Goal: Task Accomplishment & Management: Complete application form

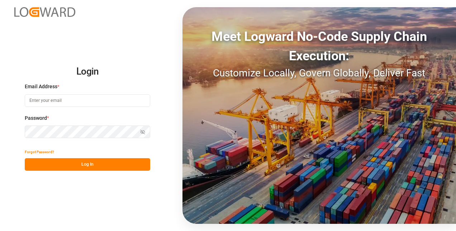
click at [84, 100] on input at bounding box center [87, 100] width 125 height 13
type input "[EMAIL_ADDRESS][DOMAIN_NAME]"
click at [92, 163] on button "Log In" at bounding box center [87, 164] width 125 height 13
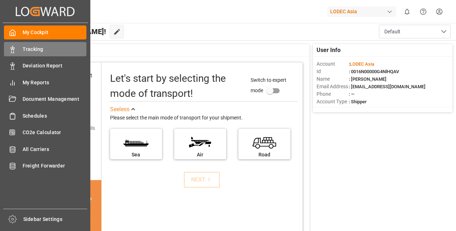
click at [33, 48] on span "Tracking" at bounding box center [55, 50] width 64 height 8
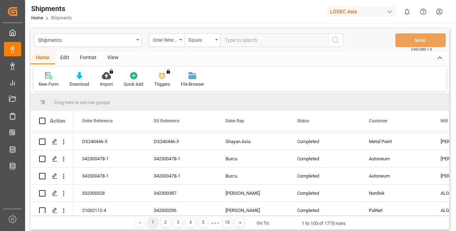
scroll to position [788, 0]
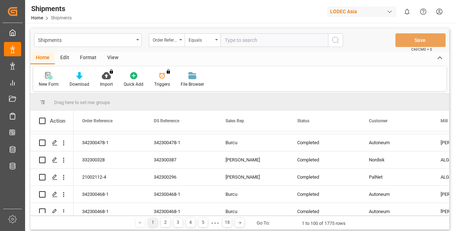
click at [48, 84] on div "New Form" at bounding box center [49, 84] width 20 height 6
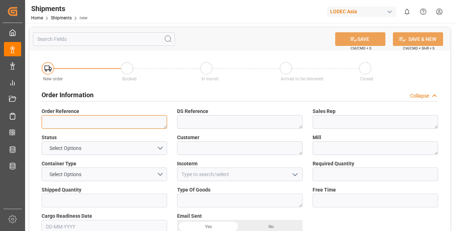
click at [114, 124] on textarea at bounding box center [104, 122] width 125 height 14
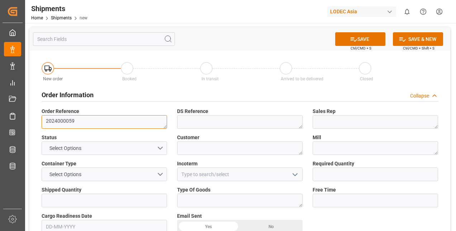
type textarea "2024000059"
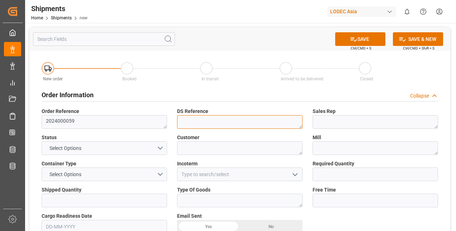
click at [219, 119] on textarea at bounding box center [239, 122] width 125 height 14
type textarea "2024000106"
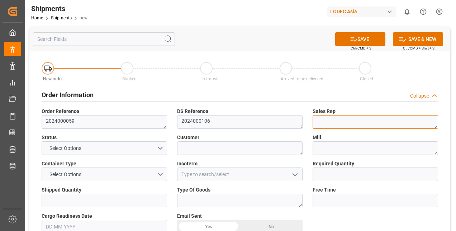
click at [356, 124] on textarea at bounding box center [374, 122] width 125 height 14
type textarea "[PERSON_NAME]"
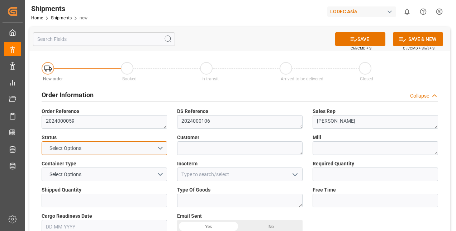
click at [122, 145] on button "Select Options" at bounding box center [104, 148] width 125 height 14
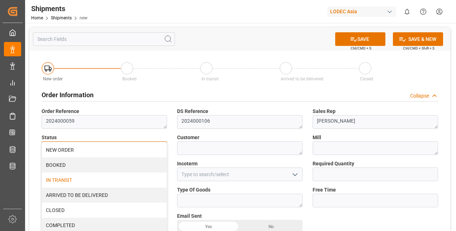
click at [83, 176] on div "IN TRANSIT" at bounding box center [104, 179] width 125 height 15
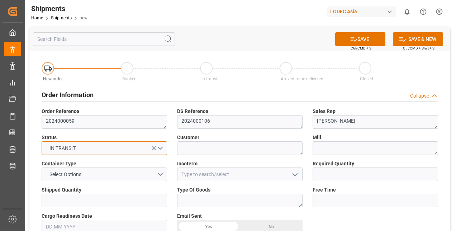
click at [87, 148] on button "IN TRANSIT" at bounding box center [104, 148] width 125 height 14
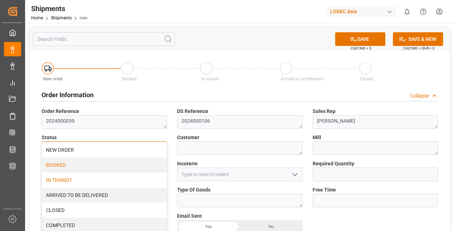
click at [62, 168] on div "BOOKED" at bounding box center [104, 164] width 125 height 15
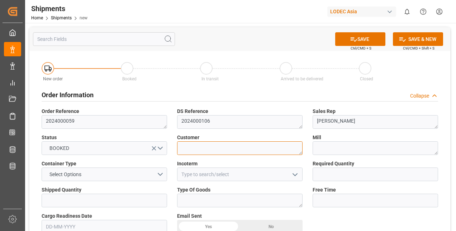
click at [211, 149] on textarea at bounding box center [239, 148] width 125 height 14
type textarea "AMR Trading Inc"
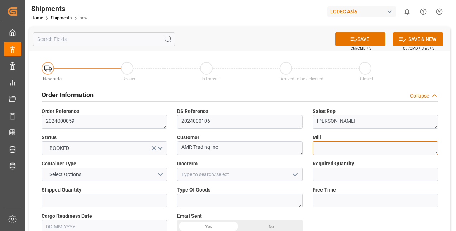
click at [358, 143] on textarea at bounding box center [374, 148] width 125 height 14
type textarea "[PERSON_NAME]"
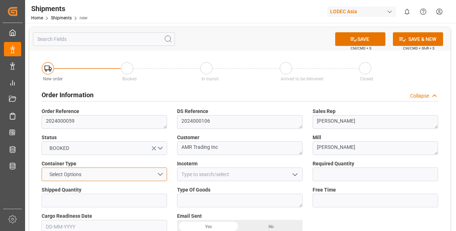
click at [108, 168] on button "Select Options" at bounding box center [104, 174] width 125 height 14
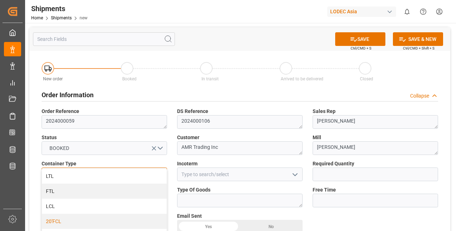
scroll to position [36, 0]
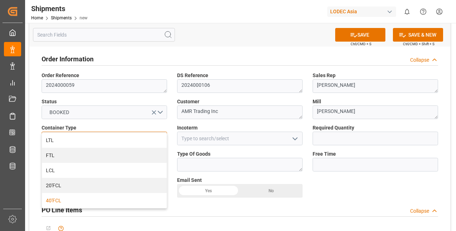
click at [63, 198] on div "40'FCL" at bounding box center [104, 200] width 125 height 15
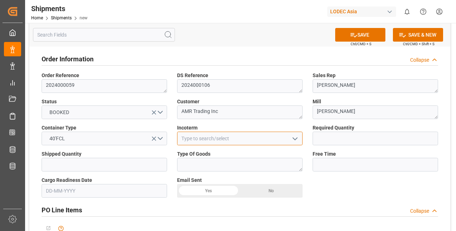
click at [200, 137] on input at bounding box center [239, 138] width 125 height 14
click at [296, 137] on icon "open menu" at bounding box center [295, 138] width 9 height 9
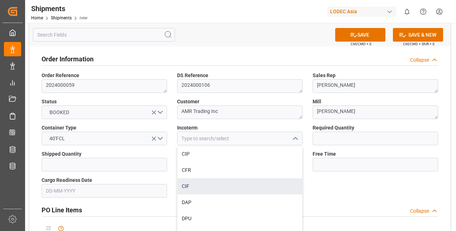
scroll to position [86, 0]
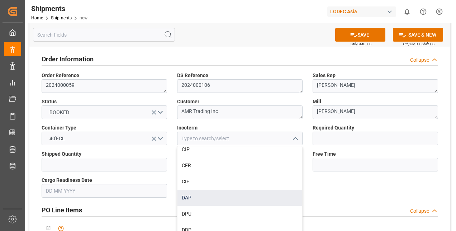
click at [202, 200] on div "DAP" at bounding box center [239, 198] width 125 height 16
type input "DAP"
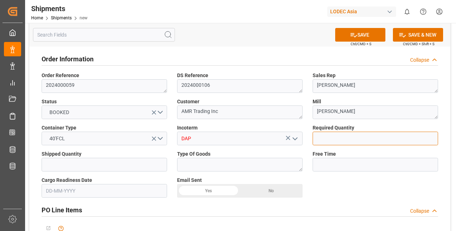
click at [339, 138] on input "text" at bounding box center [374, 138] width 125 height 14
type input "2"
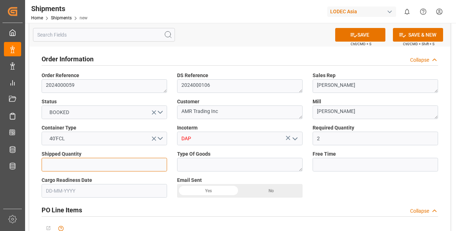
click at [84, 164] on input "text" at bounding box center [104, 165] width 125 height 14
type input "2"
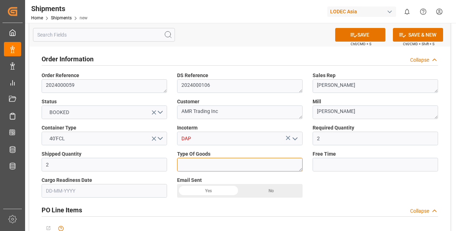
click at [193, 168] on textarea at bounding box center [239, 165] width 125 height 14
type textarea "Plates"
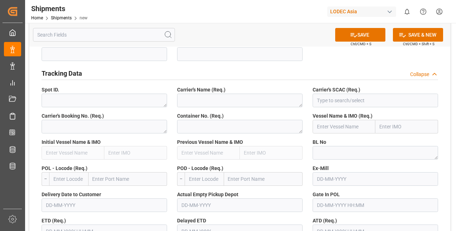
scroll to position [322, 0]
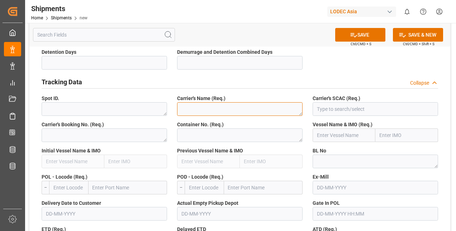
click at [218, 111] on textarea at bounding box center [239, 109] width 125 height 14
type textarea "KMTC"
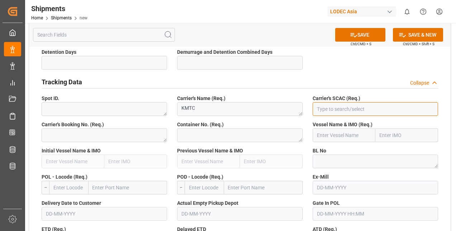
click at [381, 109] on input at bounding box center [374, 109] width 125 height 14
click at [344, 112] on input at bounding box center [374, 109] width 125 height 14
paste input "KORP"
drag, startPoint x: 344, startPoint y: 112, endPoint x: 295, endPoint y: 108, distance: 48.9
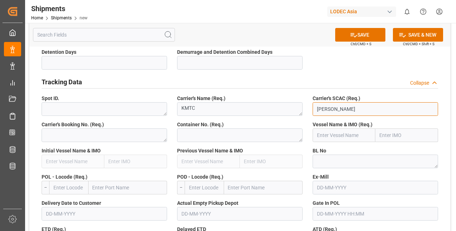
type input "KORP"
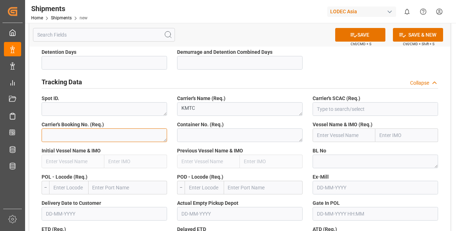
click at [87, 137] on textarea at bounding box center [104, 135] width 125 height 14
paste textarea "KORPTAO8104024"
type textarea "KORPTAO8104024"
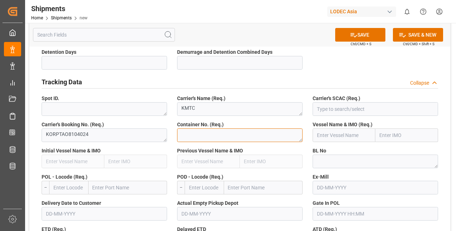
click at [196, 135] on textarea at bounding box center [239, 135] width 125 height 14
paste textarea "BSIU9270386"
type textarea "BSIU9270386"
click at [343, 135] on input "text" at bounding box center [343, 135] width 63 height 14
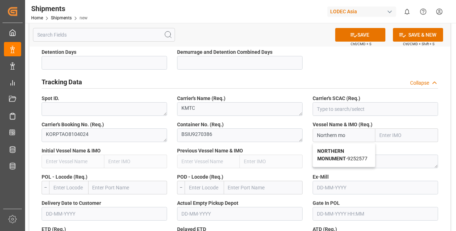
click at [345, 156] on b "NORTHERN MONUMENT" at bounding box center [331, 154] width 29 height 13
type input "NORTHERN MONUMENT"
type input "9252577"
type input "NORTHERN MONUMENT"
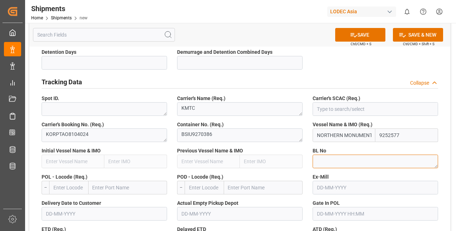
click at [349, 161] on textarea at bounding box center [374, 161] width 125 height 14
paste textarea "KORPTAO8104024"
type textarea "KORPTAO8104024"
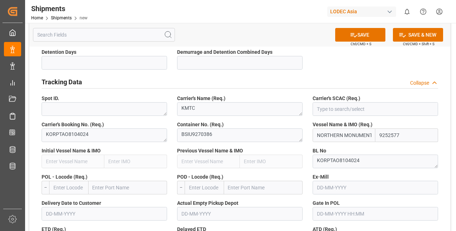
click at [66, 188] on input "text" at bounding box center [68, 188] width 39 height 14
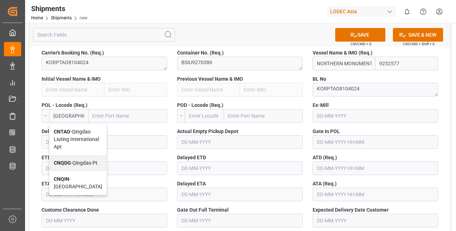
scroll to position [2, 0]
click at [70, 189] on span "CNQIN - Qingdao" at bounding box center [78, 182] width 48 height 13
type input "CNQIN"
type input "[GEOGRAPHIC_DATA]"
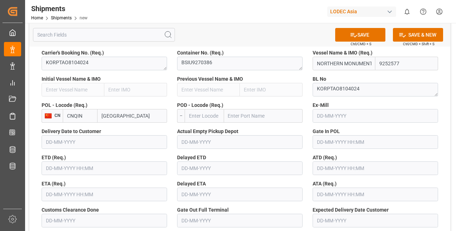
type input "CNQIN"
click at [212, 118] on input "text" at bounding box center [204, 116] width 39 height 14
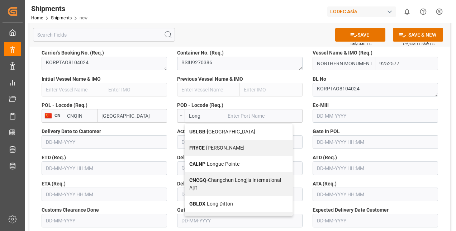
click at [207, 140] on div "USLGB - Long Beach" at bounding box center [238, 132] width 107 height 16
type input "USLGB"
type input "[GEOGRAPHIC_DATA]"
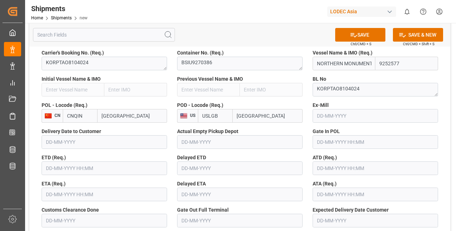
type input "USLGB"
click at [334, 116] on input "text" at bounding box center [374, 116] width 125 height 14
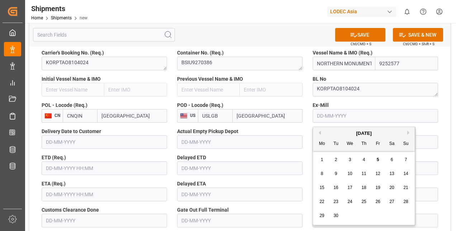
click at [320, 131] on div "September 2025" at bounding box center [364, 133] width 102 height 7
click at [319, 133] on button "Previous Month" at bounding box center [318, 132] width 4 height 4
click at [394, 172] on div "9" at bounding box center [391, 173] width 9 height 9
type input "[DATE]"
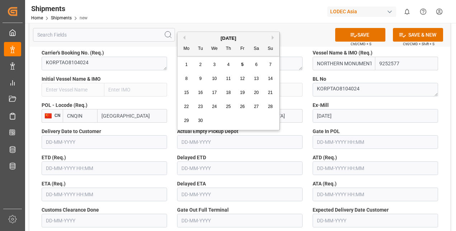
click at [226, 140] on input "text" at bounding box center [239, 142] width 125 height 14
click at [183, 37] on button "Previous Month" at bounding box center [183, 37] width 4 height 4
click at [229, 107] on span "21" at bounding box center [228, 106] width 5 height 5
type input "[DATE]"
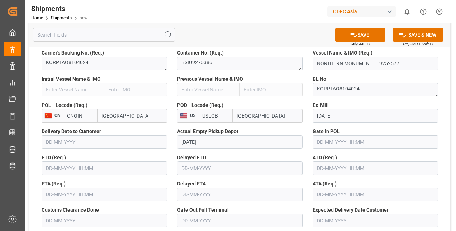
click at [337, 134] on span "Gate In POL" at bounding box center [325, 132] width 27 height 8
click at [337, 143] on input "text" at bounding box center [374, 142] width 125 height 14
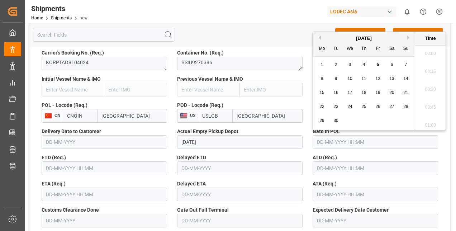
scroll to position [557, 0]
click at [320, 36] on button "Previous Month" at bounding box center [318, 37] width 4 height 4
click at [363, 112] on div "18 19 20 21 22 23 24" at bounding box center [364, 107] width 98 height 14
click at [363, 109] on div "21" at bounding box center [363, 106] width 9 height 9
type input "21-08-2025 00:00"
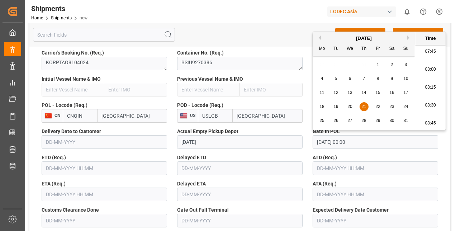
click at [105, 172] on input "text" at bounding box center [104, 168] width 125 height 14
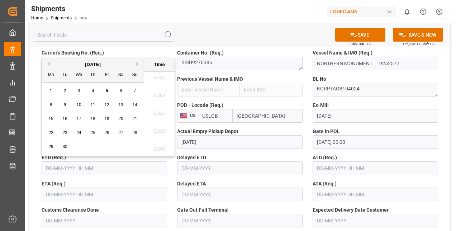
click at [46, 62] on button "Previous Month" at bounding box center [48, 64] width 4 height 4
click at [93, 147] on span "28" at bounding box center [92, 146] width 5 height 5
type input "28-08-2025 00:00"
click at [340, 168] on input "text" at bounding box center [374, 168] width 125 height 14
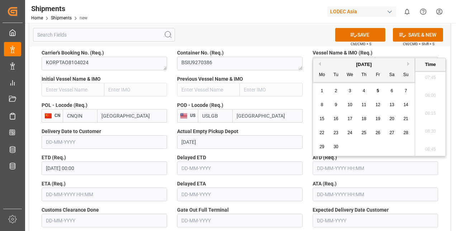
click at [321, 62] on div "September 2025" at bounding box center [364, 64] width 102 height 7
click at [319, 63] on button "Previous Month" at bounding box center [318, 64] width 4 height 4
click at [378, 146] on span "29" at bounding box center [377, 146] width 5 height 5
type input "29-08-2025 00:00"
click at [84, 198] on input "text" at bounding box center [104, 194] width 125 height 14
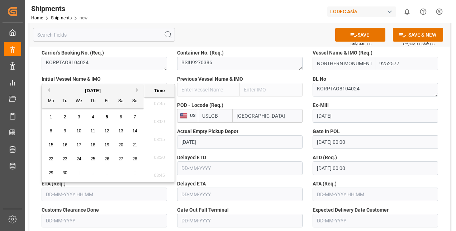
click at [78, 145] on span "17" at bounding box center [78, 144] width 5 height 5
type input "17-09-2025 00:00"
click at [81, 145] on div "17" at bounding box center [79, 145] width 9 height 9
click at [265, 209] on label "Gate Out Full Terminal" at bounding box center [239, 210] width 125 height 8
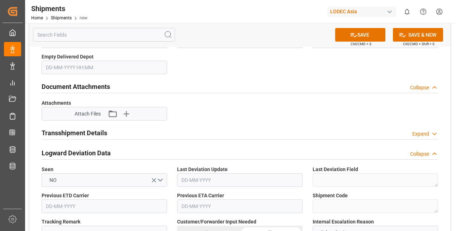
scroll to position [752, 0]
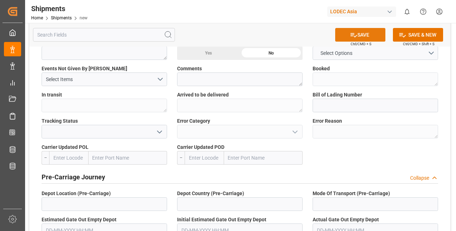
click at [363, 33] on button "SAVE" at bounding box center [360, 35] width 50 height 14
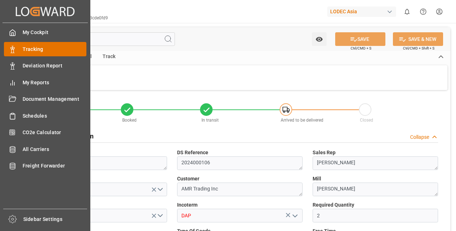
click at [19, 49] on div "Tracking Tracking" at bounding box center [45, 49] width 82 height 14
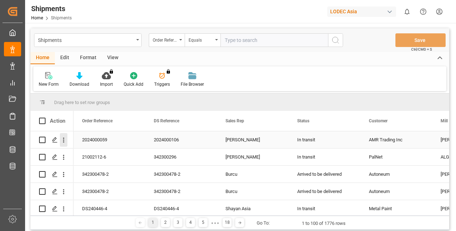
click at [66, 139] on icon "open menu" at bounding box center [64, 140] width 8 height 8
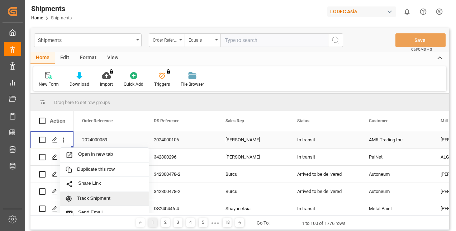
click at [101, 195] on div "Track Shipment" at bounding box center [104, 199] width 88 height 14
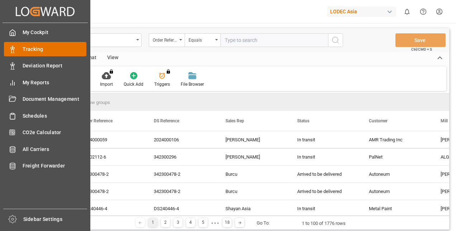
click at [38, 52] on span "Tracking" at bounding box center [55, 50] width 64 height 8
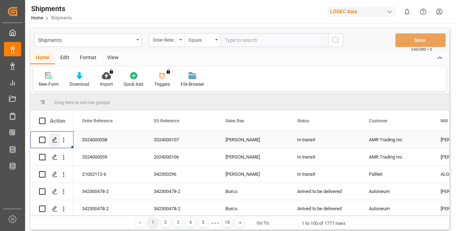
click at [54, 140] on icon "Press SPACE to select this row." at bounding box center [55, 140] width 6 height 6
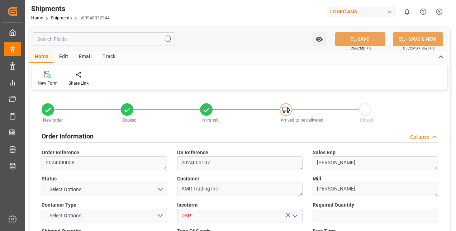
type input "5"
type input "9938341"
type input "CNQIN"
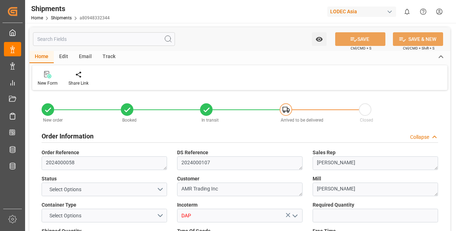
type input "USCHI"
type input "CNQDG"
type input "USLAX"
type input "[DATE]"
type input "29-08-2025"
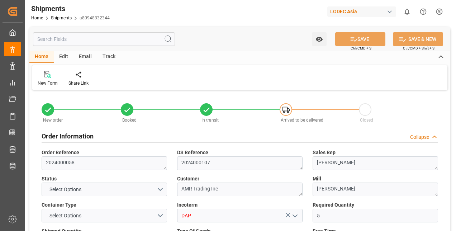
type input "01-09-2025 20:51"
type input "04-09-2025 00:00"
type input "04-09-2025 11:14"
type input "25-09-2025 08:00"
type input "01-09-2025 20:45"
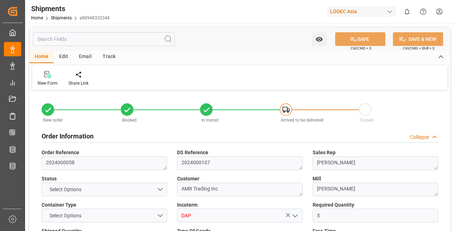
type input "03-09-2025 15:42"
type input "04-09-2025 03:47"
type input "25-09-2025 08:00"
type input "26-09-2025 16:07"
type input "30-09-2025 16:07"
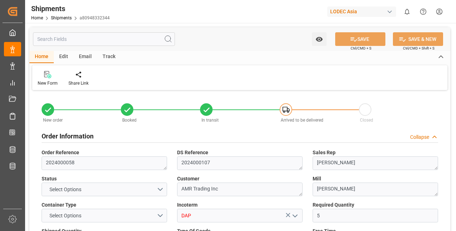
type input "03-10-2025 03:00"
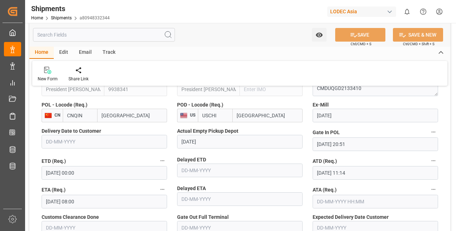
scroll to position [430, 0]
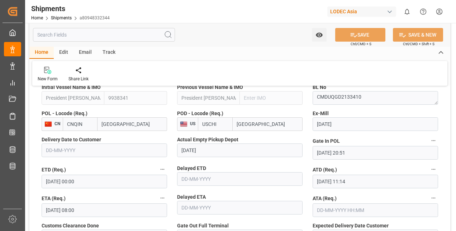
click at [113, 53] on div "Track" at bounding box center [109, 53] width 24 height 12
click at [104, 51] on div "Track" at bounding box center [109, 53] width 24 height 12
click at [42, 77] on div "Tracking" at bounding box center [46, 79] width 17 height 6
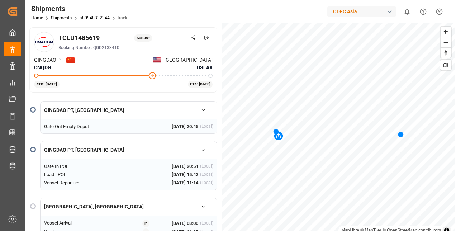
click at [194, 36] on icon at bounding box center [193, 37] width 5 height 5
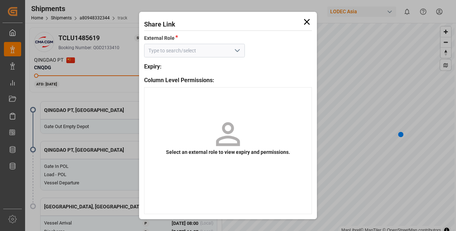
click at [238, 51] on polyline "open menu" at bounding box center [237, 50] width 4 height 2
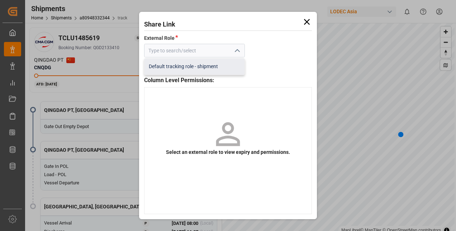
click at [195, 68] on div "Default tracking role - shipment" at bounding box center [194, 66] width 100 height 16
type input "Default tracking role - shipment"
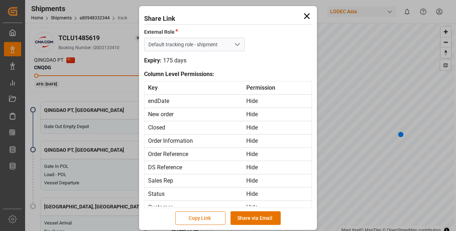
click at [195, 215] on button "Copy Link" at bounding box center [200, 218] width 50 height 14
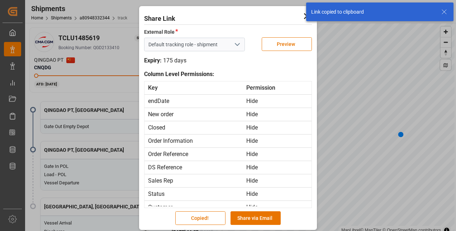
click at [446, 15] on icon at bounding box center [444, 12] width 9 height 9
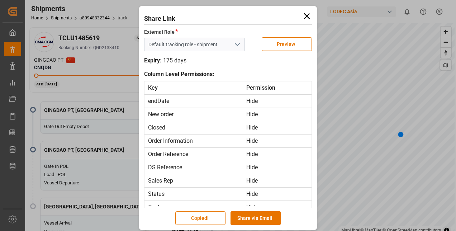
click at [312, 17] on div "Share Link External Role * Default tracking role - shipment Preview Expiry: 175…" at bounding box center [227, 118] width 177 height 224
click at [307, 15] on icon at bounding box center [307, 16] width 10 height 10
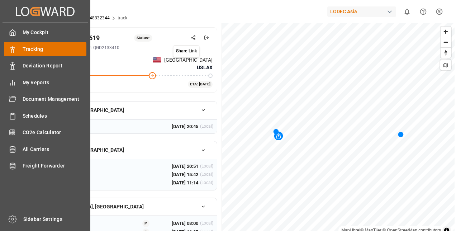
click at [17, 49] on div "Tracking Tracking" at bounding box center [45, 49] width 82 height 14
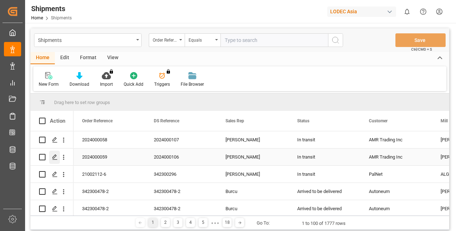
click at [56, 157] on icon "Press SPACE to select this row." at bounding box center [55, 157] width 6 height 6
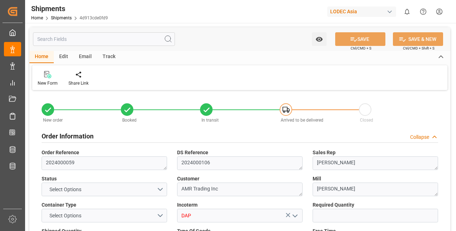
type input "2"
type input "9252577"
type input "CNQIN"
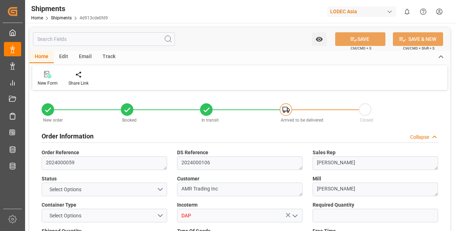
type input "USLGB"
type input "[DATE]"
type input "[DATE] 00:00"
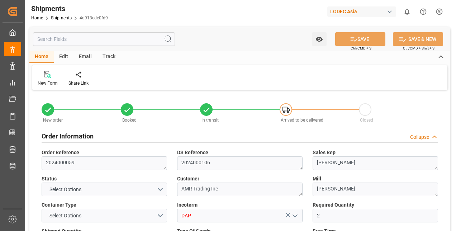
type input "[DATE] 00:00"
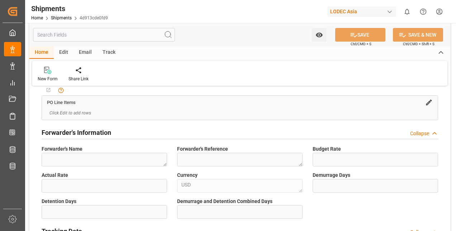
scroll to position [394, 0]
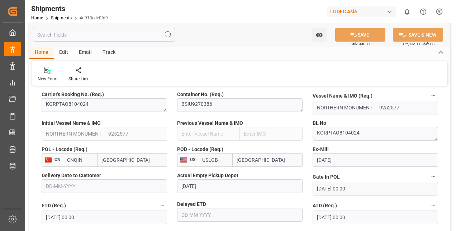
click at [109, 53] on div "Track" at bounding box center [109, 53] width 24 height 12
click at [49, 77] on div "Tracking" at bounding box center [46, 79] width 17 height 6
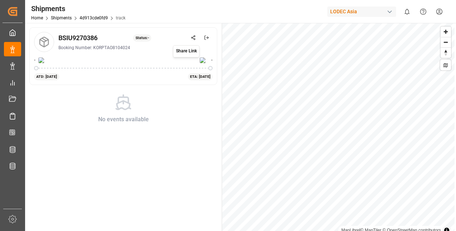
click at [193, 36] on icon at bounding box center [193, 37] width 5 height 5
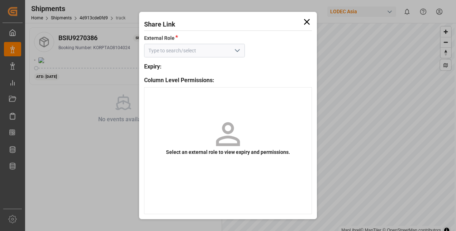
click at [210, 57] on input at bounding box center [194, 51] width 100 height 14
click at [225, 53] on input at bounding box center [194, 51] width 100 height 14
click at [233, 51] on icon "open menu" at bounding box center [237, 50] width 9 height 9
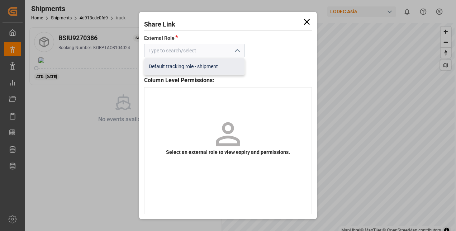
click at [210, 68] on div "Default tracking role - shipment" at bounding box center [194, 66] width 100 height 16
type input "Default tracking role - shipment"
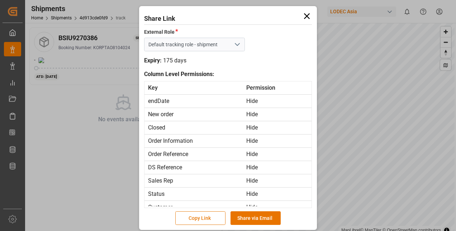
click at [197, 218] on button "Copy Link" at bounding box center [200, 218] width 50 height 14
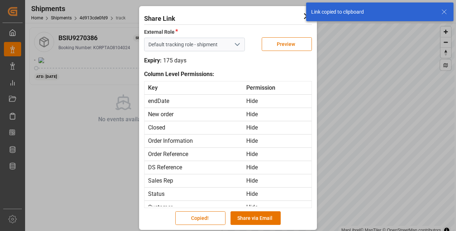
click at [304, 16] on div "Link copied to clipboard" at bounding box center [379, 12] width 152 height 24
click at [444, 11] on icon at bounding box center [444, 12] width 9 height 9
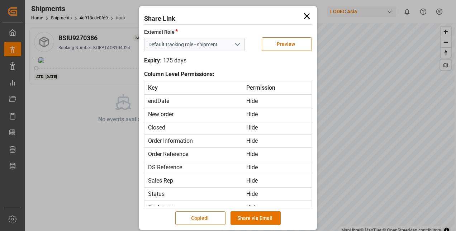
click at [308, 16] on icon at bounding box center [307, 16] width 10 height 10
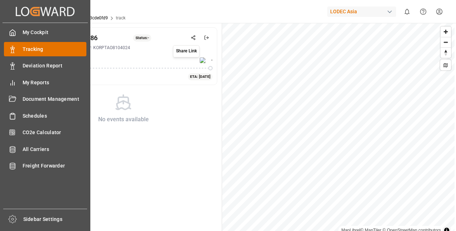
click at [14, 49] on polygon at bounding box center [14, 48] width 2 height 1
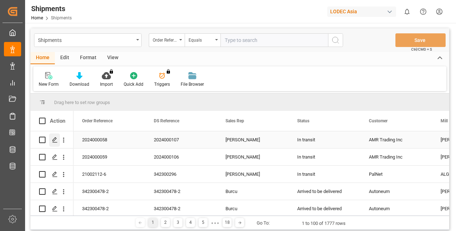
click at [57, 135] on div "Press SPACE to select this row." at bounding box center [54, 139] width 11 height 13
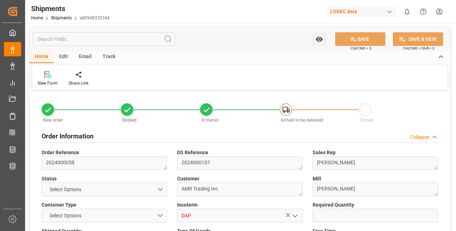
type input "5"
type input "9938341"
type input "CNQIN"
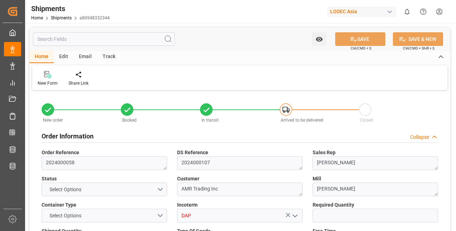
type input "USCHI"
type input "CNQDG"
type input "USLAX"
type input "[DATE]"
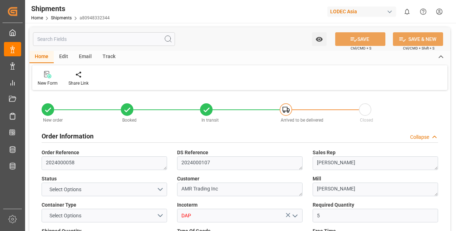
type input "[DATE] 20:51"
type input "[DATE] 00:00"
type input "[DATE] 11:14"
type input "[DATE] 08:00"
type input "[DATE] 20:45"
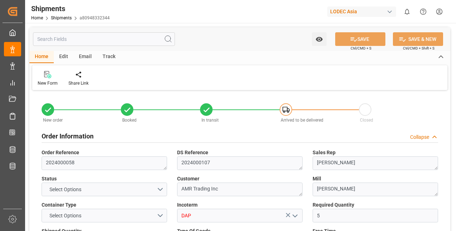
type input "[DATE] 15:42"
type input "[DATE] 03:47"
type input "[DATE] 08:00"
type input "[DATE] 16:07"
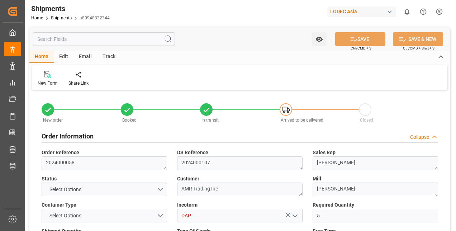
type input "[DATE] 03:00"
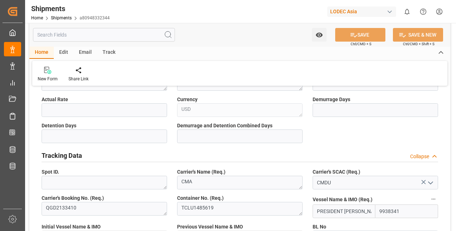
scroll to position [358, 0]
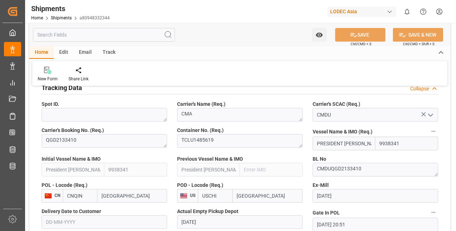
click at [109, 52] on div "Track" at bounding box center [109, 53] width 24 height 12
click at [52, 73] on div at bounding box center [46, 70] width 17 height 8
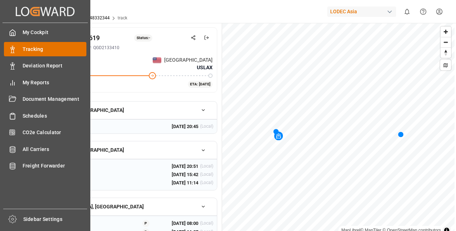
click at [43, 49] on span "Tracking" at bounding box center [55, 50] width 64 height 8
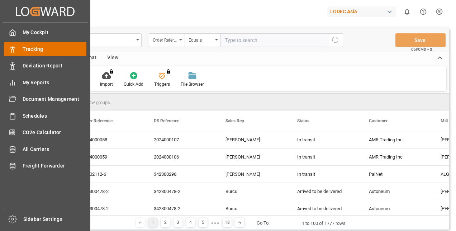
click at [17, 49] on div "Tracking Tracking" at bounding box center [45, 49] width 82 height 14
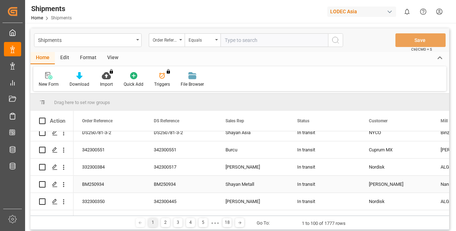
scroll to position [215, 0]
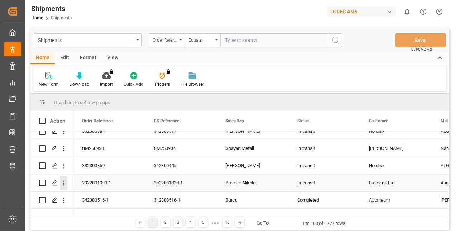
click at [64, 182] on icon "open menu" at bounding box center [64, 183] width 8 height 8
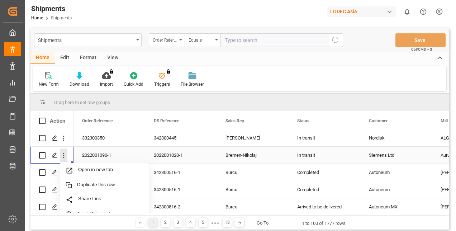
scroll to position [251, 0]
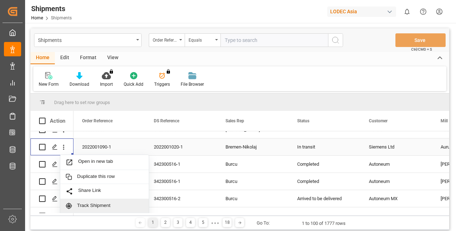
click at [108, 204] on span "Track Shipment" at bounding box center [110, 205] width 66 height 6
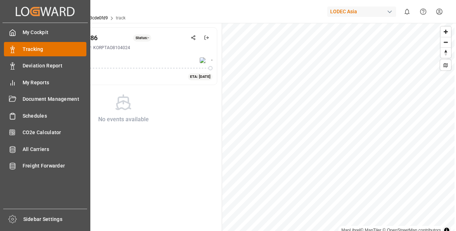
click at [23, 47] on span "Tracking" at bounding box center [55, 50] width 64 height 8
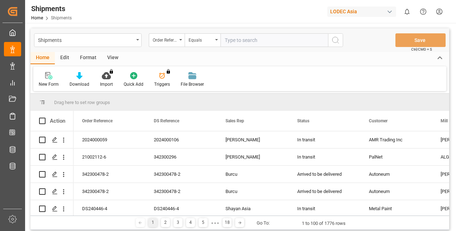
click at [51, 84] on div "New Form" at bounding box center [49, 84] width 20 height 6
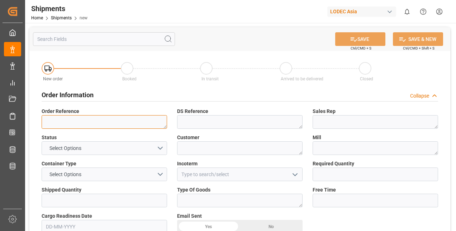
click at [114, 121] on textarea at bounding box center [104, 122] width 125 height 14
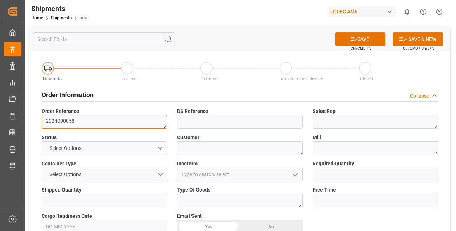
type textarea "2024000058"
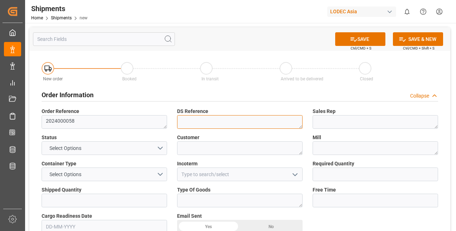
click at [251, 123] on textarea at bounding box center [239, 122] width 125 height 14
type textarea "2024000107"
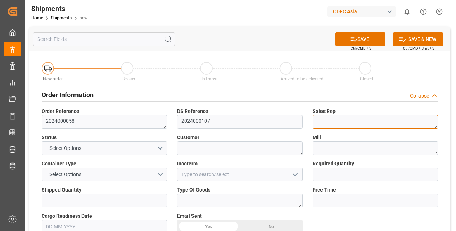
click at [369, 120] on textarea at bounding box center [374, 122] width 125 height 14
type textarea "[PERSON_NAME]"
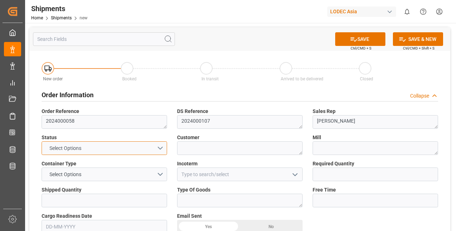
click at [107, 143] on button "Select Options" at bounding box center [104, 148] width 125 height 14
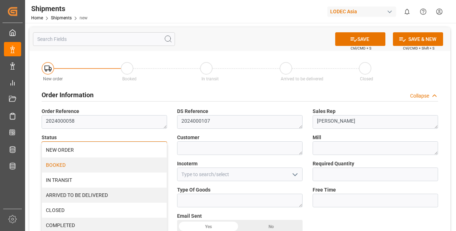
click at [79, 166] on div "BOOKED" at bounding box center [104, 164] width 125 height 15
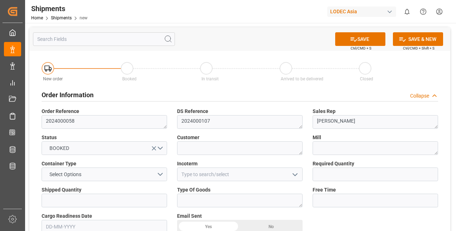
click at [208, 141] on label "Customer" at bounding box center [239, 138] width 125 height 8
click at [207, 150] on textarea at bounding box center [239, 148] width 125 height 14
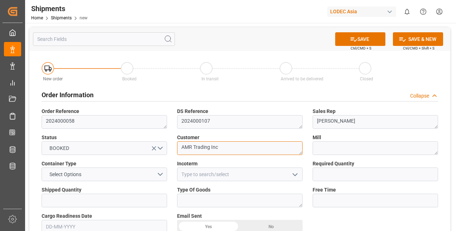
type textarea "AMR Trading Inc"
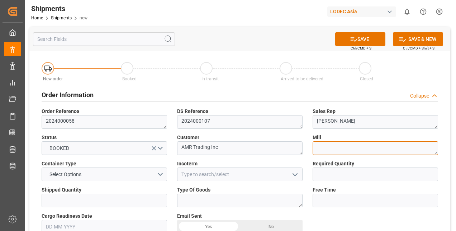
click at [383, 142] on textarea at bounding box center [374, 148] width 125 height 14
type textarea "[PERSON_NAME]"
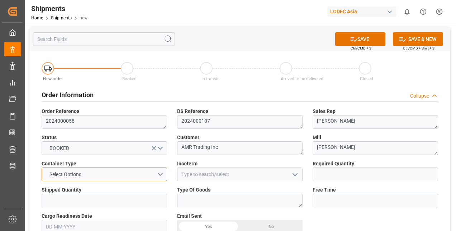
click at [138, 174] on button "Select Options" at bounding box center [104, 174] width 125 height 14
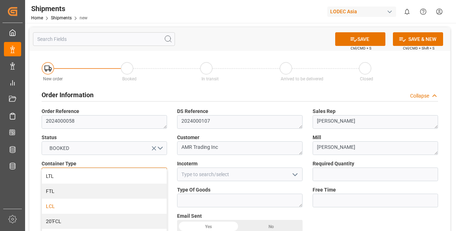
scroll to position [72, 0]
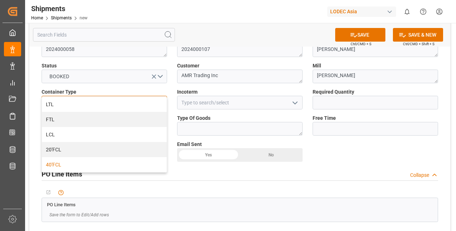
click at [59, 168] on div "40'FCL" at bounding box center [104, 164] width 125 height 15
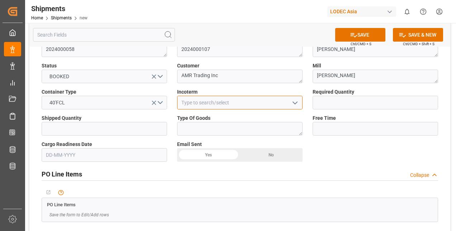
click at [212, 102] on input at bounding box center [239, 103] width 125 height 14
click at [295, 102] on icon "open menu" at bounding box center [295, 103] width 9 height 9
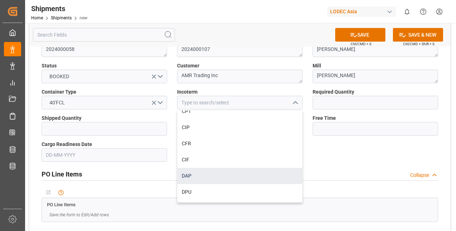
click at [195, 177] on div "DAP" at bounding box center [239, 176] width 125 height 16
type input "DAP"
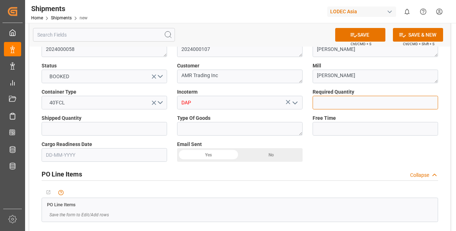
click at [359, 99] on input "text" at bounding box center [374, 103] width 125 height 14
type input "5"
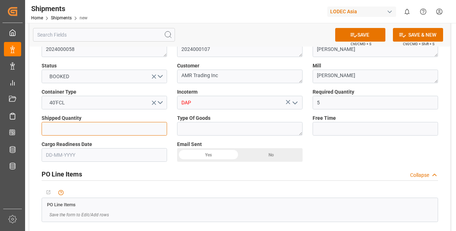
click at [131, 122] on input "text" at bounding box center [104, 129] width 125 height 14
type input "5"
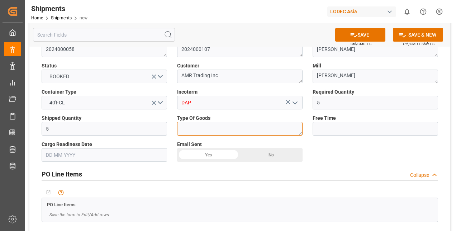
click at [202, 132] on textarea at bounding box center [239, 129] width 125 height 14
type textarea "Plates"
click at [346, 166] on div "PO Line Items Collapse" at bounding box center [240, 174] width 406 height 20
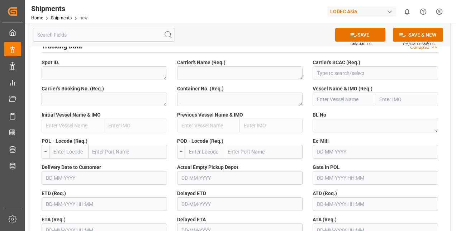
scroll to position [322, 0]
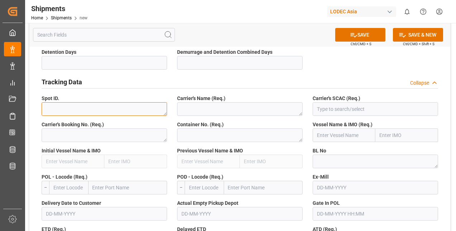
click at [107, 110] on textarea at bounding box center [104, 109] width 125 height 14
paste textarea "QGD2133410"
type textarea "QGD2133410"
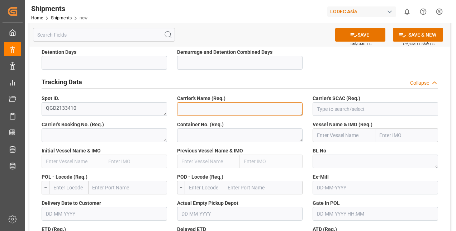
click at [202, 111] on textarea at bounding box center [239, 109] width 125 height 14
type textarea "CMA"
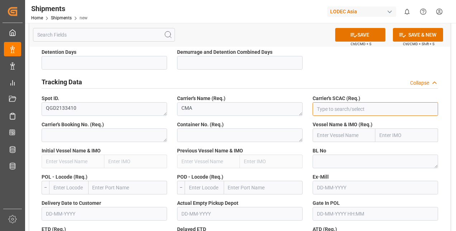
click at [335, 108] on input at bounding box center [374, 109] width 125 height 14
click at [331, 105] on input at bounding box center [374, 109] width 125 height 14
paste input "CMDU"
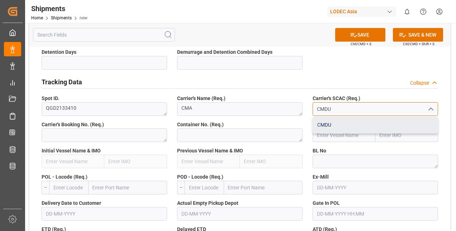
click at [330, 127] on div "CMDU" at bounding box center [375, 125] width 125 height 16
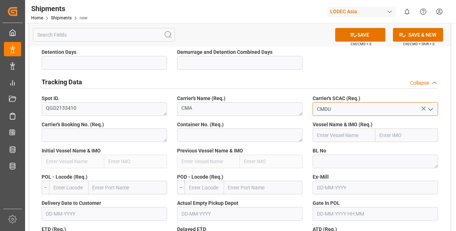
type input "CMDU"
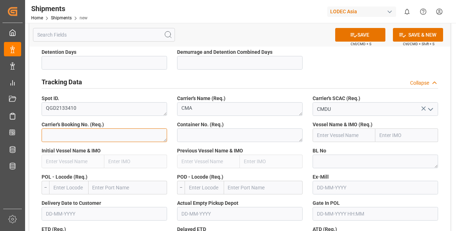
click at [76, 131] on textarea at bounding box center [104, 135] width 125 height 14
click at [70, 139] on textarea at bounding box center [104, 135] width 125 height 14
paste textarea "QGD2133410"
type textarea "QGD2133410"
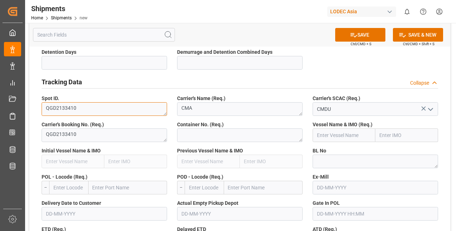
drag, startPoint x: 86, startPoint y: 107, endPoint x: 24, endPoint y: 101, distance: 61.9
click at [24, 101] on div "Created by potrace 1.15, written by Peter Selinger 2001-2017 Created by potrace…" at bounding box center [228, 115] width 456 height 231
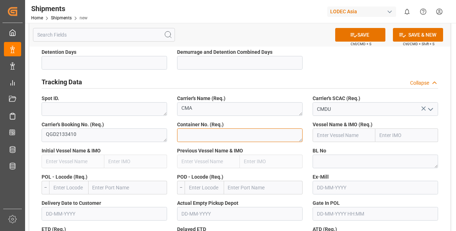
click at [211, 133] on textarea at bounding box center [239, 135] width 125 height 14
paste textarea "TCLU1485619"
type textarea "TCLU1485619"
click at [329, 137] on input "text" at bounding box center [343, 135] width 63 height 14
drag, startPoint x: 357, startPoint y: 136, endPoint x: 295, endPoint y: 134, distance: 62.0
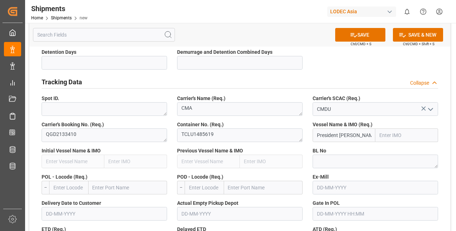
paste input "RESIDENT REAGAN"
drag, startPoint x: 338, startPoint y: 134, endPoint x: 314, endPoint y: 131, distance: 24.9
click at [314, 131] on input "PRESIDENT REAGAN" at bounding box center [343, 135] width 63 height 14
paste input "0DBMDE"
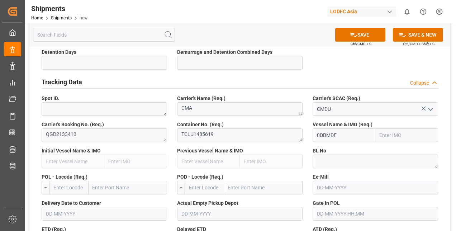
drag, startPoint x: 351, startPoint y: 137, endPoint x: 307, endPoint y: 135, distance: 44.5
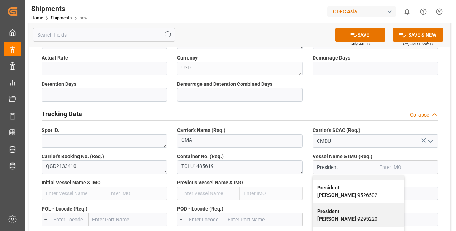
scroll to position [358, 0]
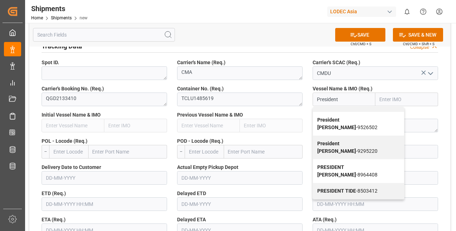
click at [353, 97] on input "President" at bounding box center [343, 99] width 63 height 14
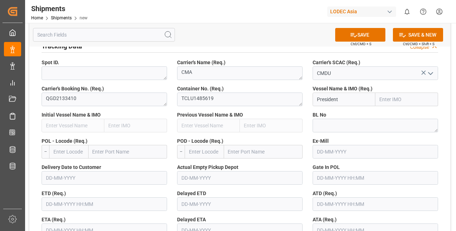
scroll to position [0, 0]
type input "President [PERSON_NAME]"
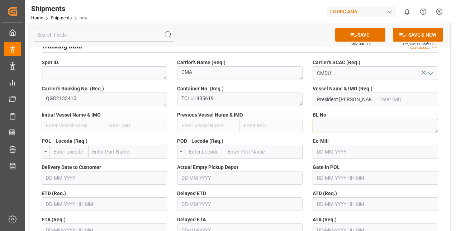
click at [327, 124] on textarea at bounding box center [374, 126] width 125 height 14
paste textarea "CMDUQGD2133410"
type textarea "CMDUQGD2133410"
click at [74, 153] on input "text" at bounding box center [68, 152] width 39 height 14
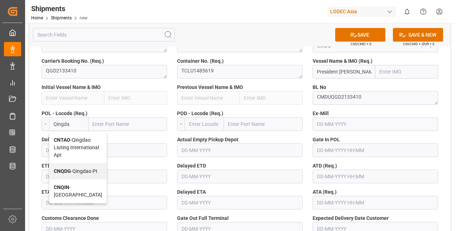
scroll to position [394, 0]
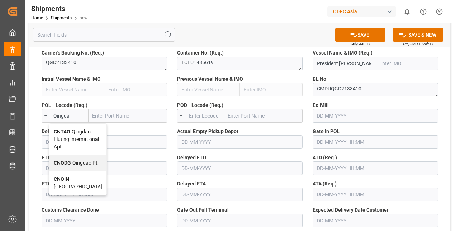
click at [68, 189] on span "CNQIN - Qingdao" at bounding box center [78, 182] width 48 height 13
type input "CNQIN"
type input "[GEOGRAPHIC_DATA]"
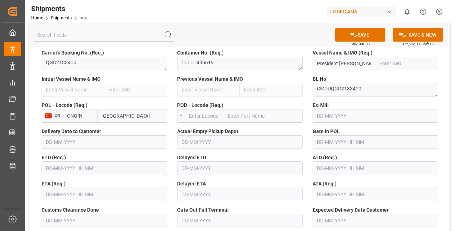
type input "CNQIN"
click at [201, 120] on input "text" at bounding box center [204, 116] width 39 height 14
click at [205, 115] on input "text" at bounding box center [204, 116] width 39 height 14
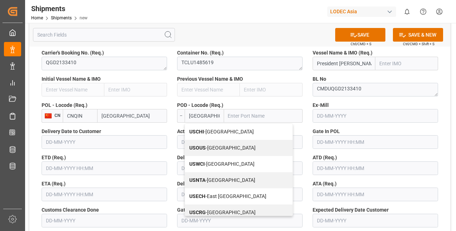
click at [217, 132] on span "USCHI - Chicago" at bounding box center [221, 132] width 64 height 6
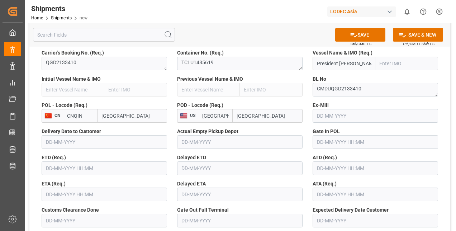
type input "USCHI"
type input "[GEOGRAPHIC_DATA]"
type input "USCHI"
click at [348, 118] on input "text" at bounding box center [374, 116] width 125 height 14
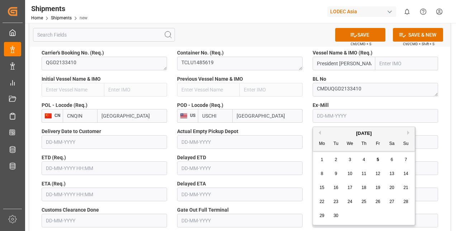
click at [317, 131] on button "Previous Month" at bounding box center [318, 132] width 4 height 4
click at [391, 173] on span "9" at bounding box center [392, 173] width 3 height 5
type input "[DATE]"
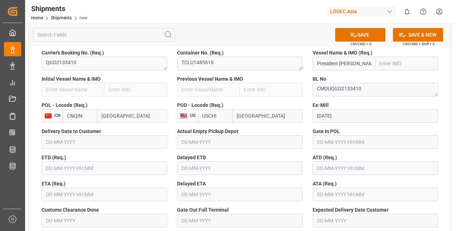
click at [277, 142] on input "text" at bounding box center [239, 142] width 125 height 14
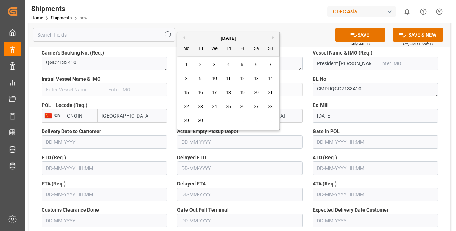
click at [185, 38] on button "Previous Month" at bounding box center [183, 37] width 4 height 4
click at [241, 121] on span "29" at bounding box center [242, 120] width 5 height 5
type input "[DATE]"
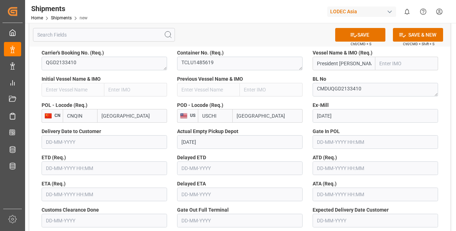
click at [324, 142] on input "text" at bounding box center [374, 142] width 125 height 14
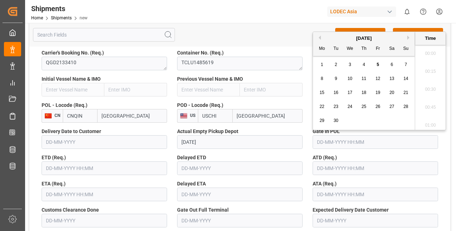
scroll to position [575, 0]
click at [319, 36] on button "Previous Month" at bounding box center [318, 37] width 4 height 4
click at [377, 119] on span "29" at bounding box center [377, 120] width 5 height 5
type input "[DATE] 00:00"
click at [80, 171] on input "text" at bounding box center [104, 168] width 125 height 14
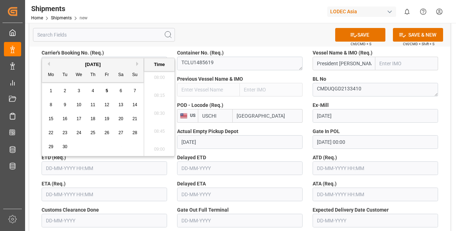
click at [93, 91] on span "4" at bounding box center [93, 90] width 3 height 5
type input "04-09-2025 00:00"
click at [326, 170] on input "text" at bounding box center [374, 168] width 125 height 14
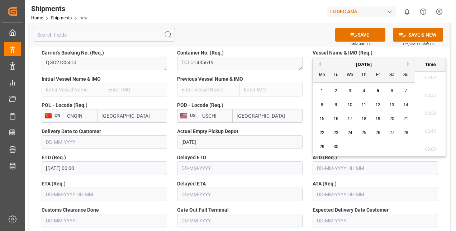
click at [364, 91] on span "4" at bounding box center [364, 90] width 3 height 5
type input "04-09-2025 00:00"
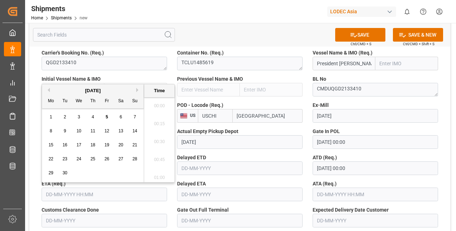
click at [90, 196] on input "text" at bounding box center [104, 194] width 125 height 14
click at [136, 90] on button "Next Month" at bounding box center [138, 90] width 4 height 4
click at [109, 116] on div "3" at bounding box center [106, 117] width 9 height 9
type input "03-10-2025 00:00"
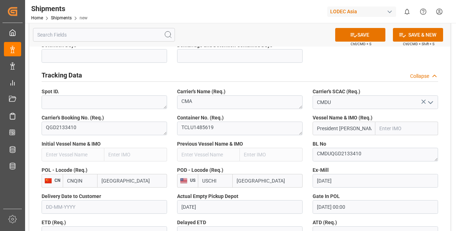
scroll to position [322, 0]
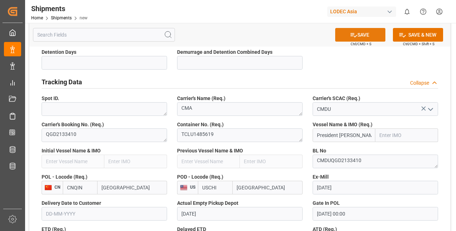
click at [369, 34] on button "SAVE" at bounding box center [360, 35] width 50 height 14
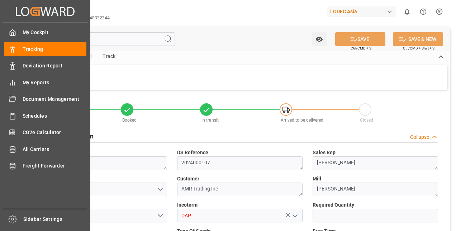
type input "5"
type input "CNQIN"
type input "USCHI"
type input "[DATE]"
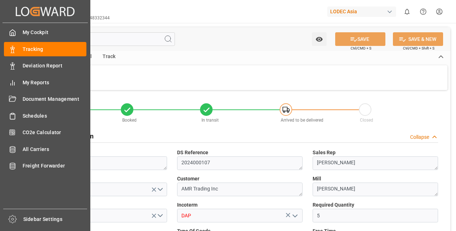
type input "29-08-2025"
type input "[DATE] 00:00"
type input "04-09-2025 00:00"
type input "03-10-2025 00:00"
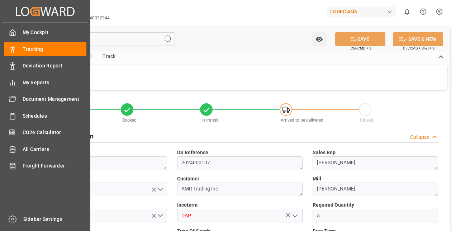
click at [24, 52] on span "Tracking" at bounding box center [55, 50] width 64 height 8
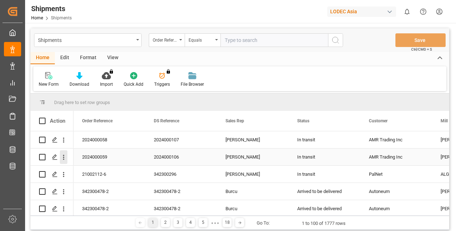
click at [65, 156] on icon "open menu" at bounding box center [64, 157] width 8 height 8
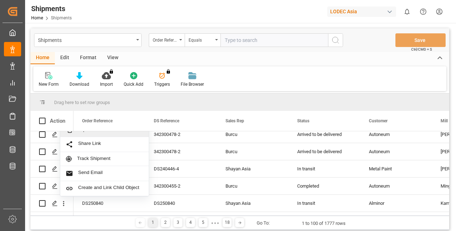
scroll to position [72, 0]
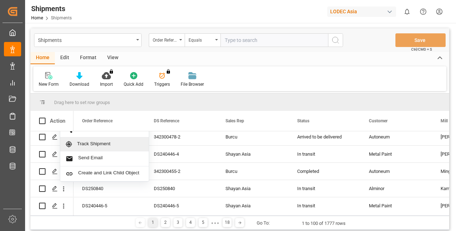
click at [107, 146] on span "Track Shipment" at bounding box center [110, 144] width 66 height 6
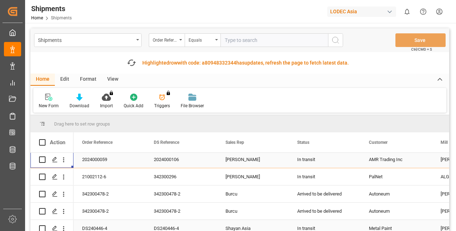
scroll to position [0, 0]
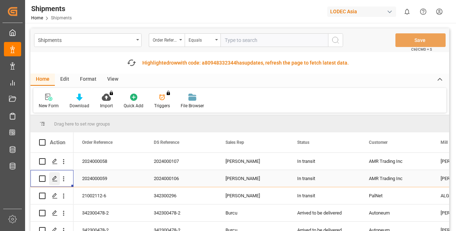
click at [56, 178] on polygon "Press SPACE to select this row." at bounding box center [55, 178] width 4 height 4
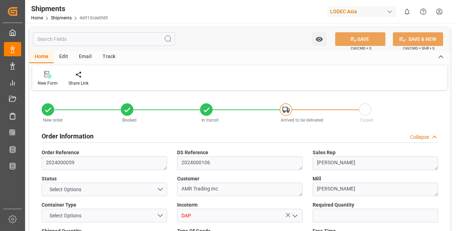
type input "2"
type input "9252577"
type input "CNQIN"
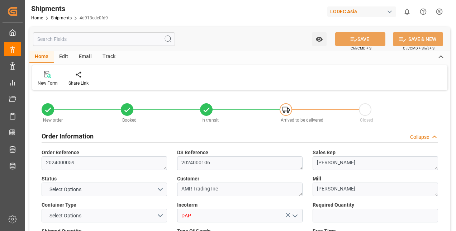
type input "USLGB"
type input "[DATE]"
type input "[DATE] 00:00"
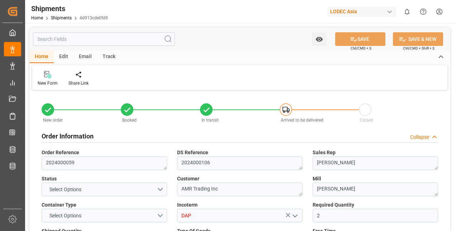
type input "[DATE] 00:00"
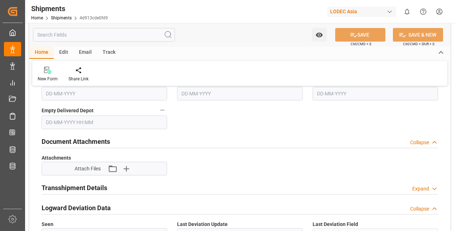
scroll to position [573, 0]
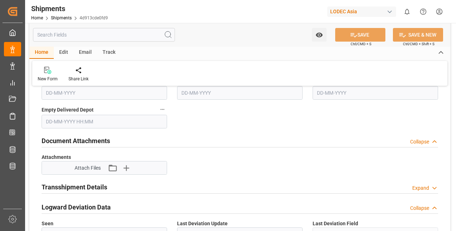
click at [104, 52] on div "Track" at bounding box center [109, 53] width 24 height 12
click at [47, 75] on div "Tracking" at bounding box center [46, 74] width 28 height 16
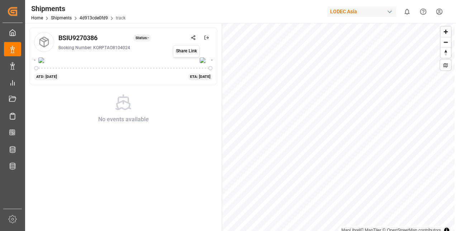
click at [195, 37] on icon at bounding box center [193, 37] width 5 height 5
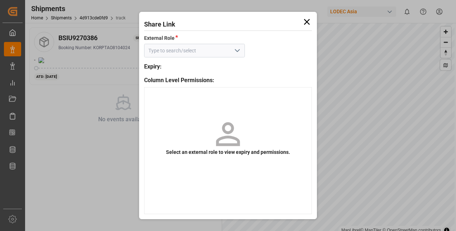
click at [236, 51] on polyline "open menu" at bounding box center [237, 50] width 4 height 2
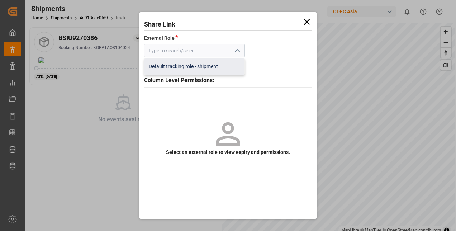
click at [191, 67] on div "Default tracking role - shipment" at bounding box center [194, 66] width 100 height 16
type input "Default tracking role - shipment"
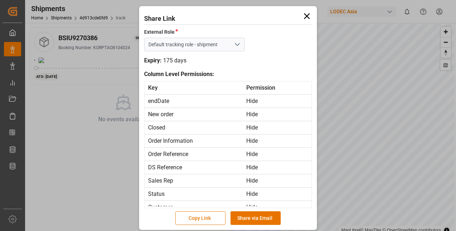
click at [195, 222] on button "Copy Link" at bounding box center [200, 218] width 50 height 14
click at [305, 14] on icon at bounding box center [307, 16] width 10 height 10
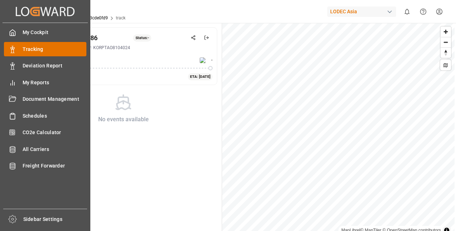
click at [47, 46] on span "Tracking" at bounding box center [55, 50] width 64 height 8
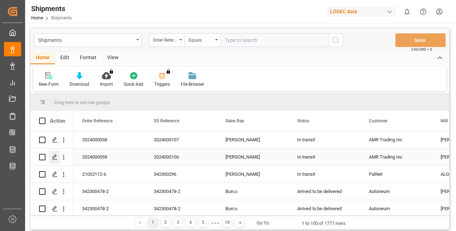
click at [56, 157] on icon "Press SPACE to select this row." at bounding box center [55, 157] width 6 height 6
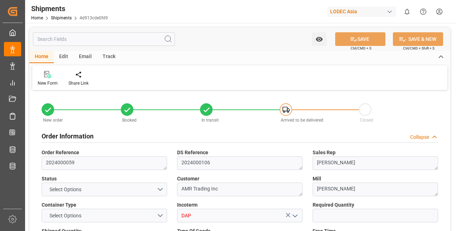
type input "2"
type input "9252577"
type input "CNQIN"
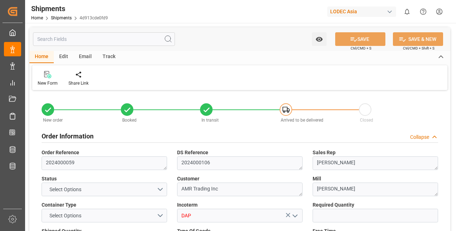
type input "USLGB"
type input "[DATE]"
type input "[DATE] 00:00"
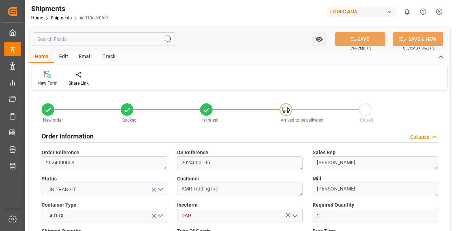
type input "[DATE] 00:00"
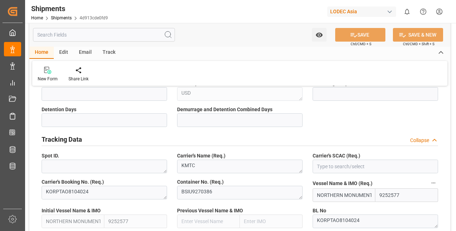
scroll to position [358, 0]
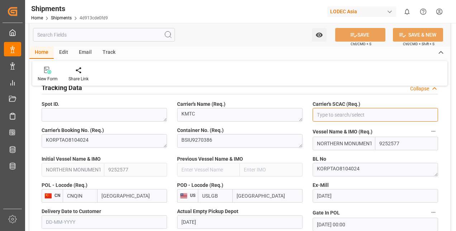
click at [370, 116] on input at bounding box center [374, 115] width 125 height 14
type input "KMTC"
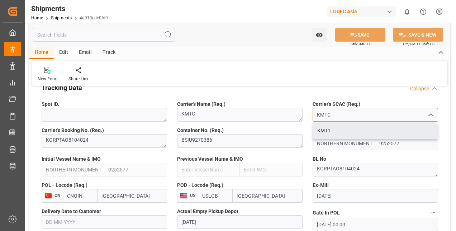
drag, startPoint x: 340, startPoint y: 114, endPoint x: 293, endPoint y: 111, distance: 46.7
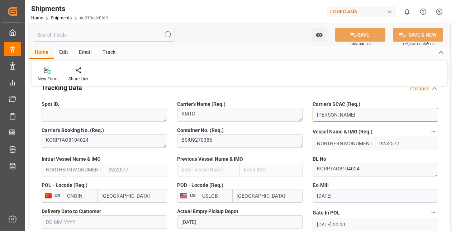
drag, startPoint x: 348, startPoint y: 115, endPoint x: 277, endPoint y: 112, distance: 71.4
type input "[PERSON_NAME]"
click at [326, 116] on input at bounding box center [374, 115] width 125 height 14
type input "N"
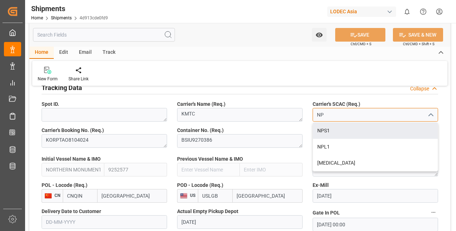
drag, startPoint x: 326, startPoint y: 113, endPoint x: 312, endPoint y: 113, distance: 13.6
click at [313, 113] on input "NP" at bounding box center [374, 115] width 125 height 14
type input "KO"
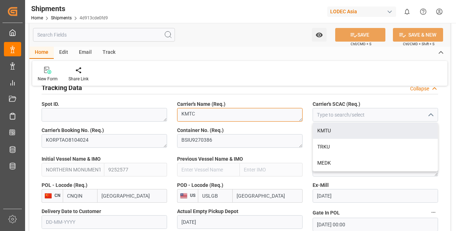
drag, startPoint x: 209, startPoint y: 117, endPoint x: 141, endPoint y: 108, distance: 68.6
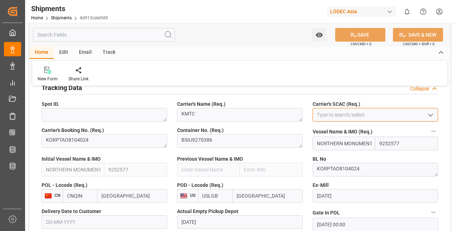
click at [354, 119] on input at bounding box center [374, 115] width 125 height 14
click at [432, 112] on icon "open menu" at bounding box center [430, 115] width 9 height 9
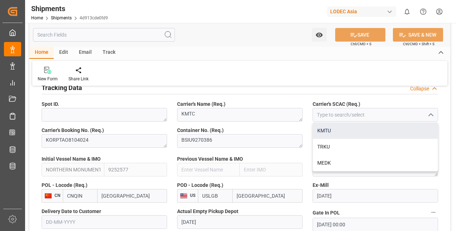
click at [336, 130] on div "KMTU" at bounding box center [375, 131] width 125 height 16
type input "KMTU"
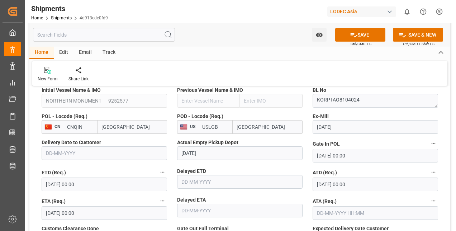
scroll to position [430, 0]
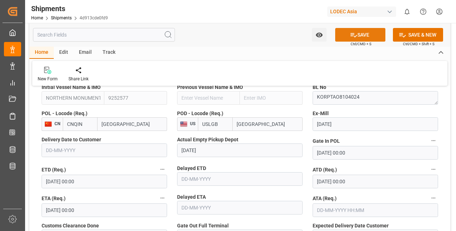
click at [378, 33] on button "SAVE" at bounding box center [360, 35] width 50 height 14
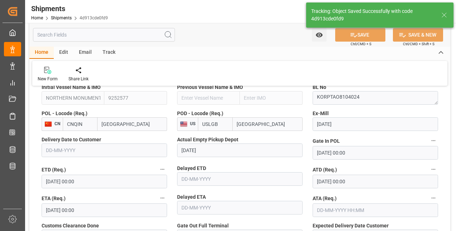
click at [448, 15] on icon at bounding box center [444, 15] width 9 height 9
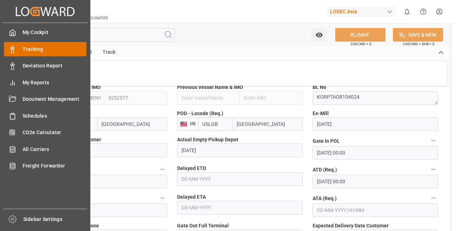
click at [15, 52] on icon at bounding box center [12, 49] width 7 height 7
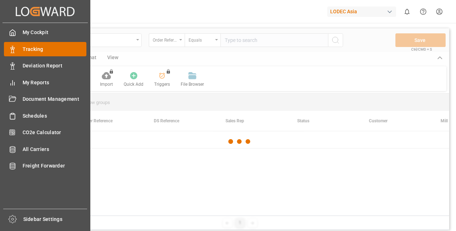
click at [33, 48] on span "Tracking" at bounding box center [55, 50] width 64 height 8
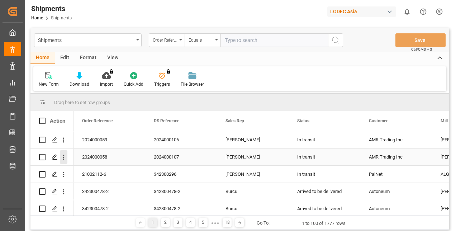
click at [66, 158] on icon "open menu" at bounding box center [64, 157] width 8 height 8
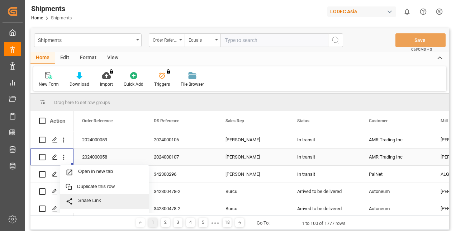
scroll to position [72, 0]
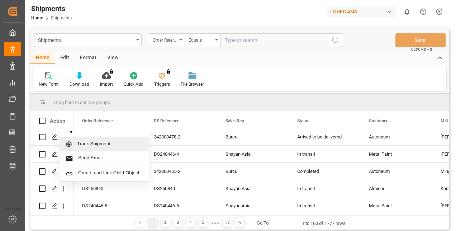
click at [102, 144] on span "Track Shipment" at bounding box center [110, 144] width 66 height 6
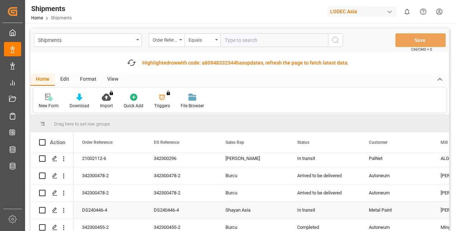
scroll to position [0, 0]
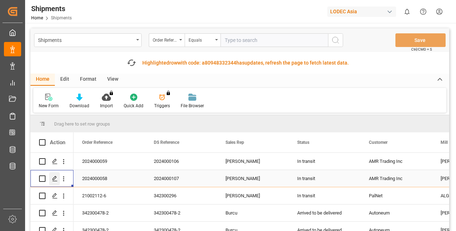
click at [56, 178] on icon "Press SPACE to select this row." at bounding box center [55, 179] width 6 height 6
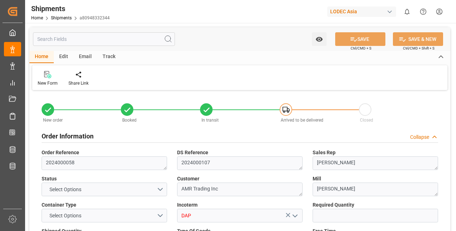
type input "5"
type input "9938341"
type input "CNQIN"
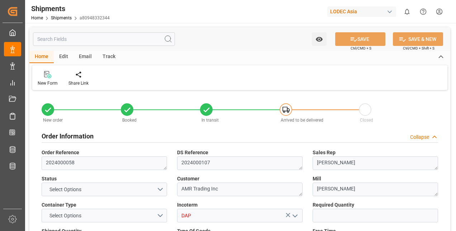
type input "USCHI"
type input "CNQDG"
type input "USLAX"
type input "[DATE]"
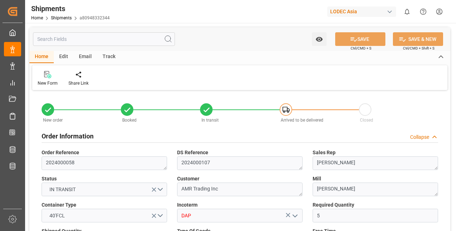
type input "[DATE] 20:51"
type input "[DATE] 00:00"
type input "[DATE] 11:14"
type input "[DATE] 08:00"
type input "[DATE] 20:45"
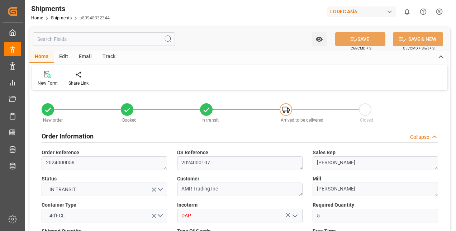
type input "[DATE] 15:42"
type input "[DATE] 03:47"
type input "[DATE] 08:00"
type input "[DATE] 16:07"
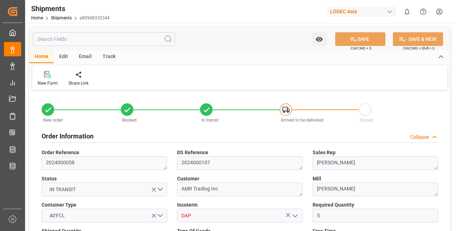
type input "[DATE] 03:00"
click at [110, 58] on div "Track" at bounding box center [109, 57] width 24 height 12
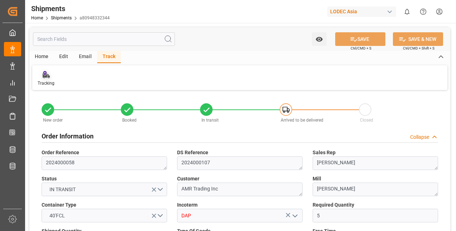
click at [49, 80] on div "Tracking" at bounding box center [46, 79] width 28 height 16
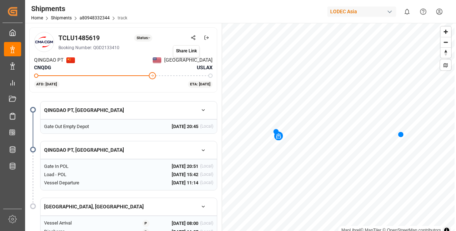
click at [192, 38] on icon at bounding box center [193, 37] width 5 height 5
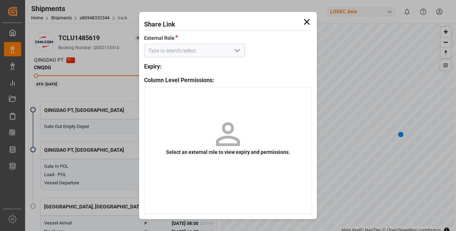
click at [191, 47] on input at bounding box center [194, 51] width 100 height 14
click at [241, 53] on icon "open menu" at bounding box center [237, 50] width 9 height 9
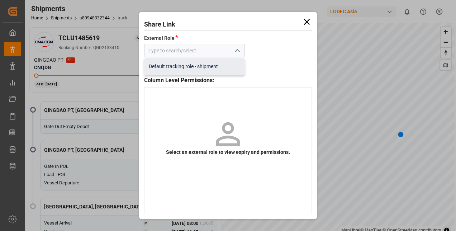
click at [191, 68] on div "Default tracking role - shipment" at bounding box center [194, 66] width 100 height 16
type input "Default tracking role - shipment"
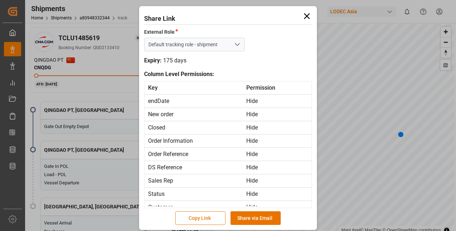
click at [200, 217] on button "Copy Link" at bounding box center [200, 218] width 50 height 14
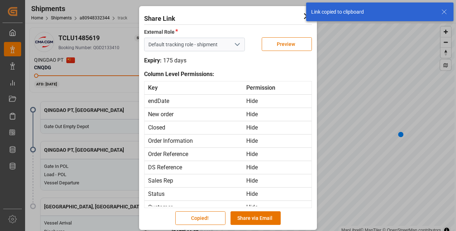
click at [305, 17] on div "Link copied to clipboard" at bounding box center [379, 12] width 152 height 24
click at [304, 18] on icon at bounding box center [307, 16] width 6 height 6
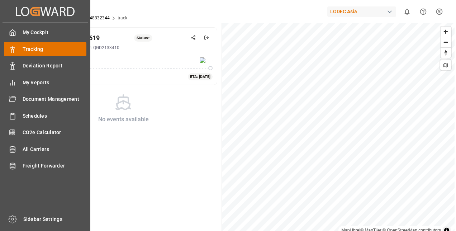
click at [18, 53] on div "Tracking Tracking" at bounding box center [45, 49] width 82 height 14
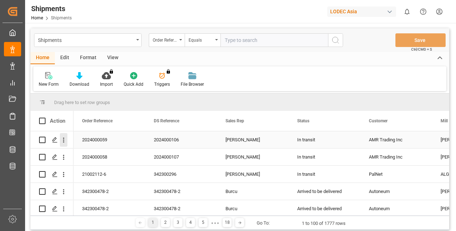
click at [63, 140] on icon "open menu" at bounding box center [64, 140] width 8 height 8
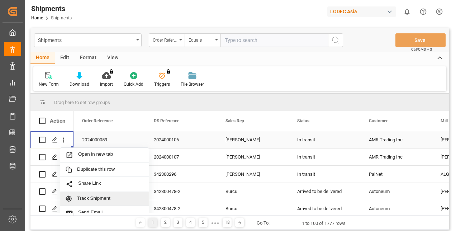
click at [90, 200] on span "Track Shipment" at bounding box center [110, 198] width 66 height 6
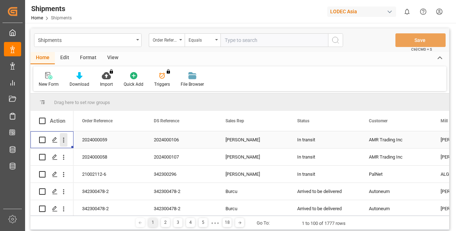
click at [64, 141] on icon "open menu" at bounding box center [64, 140] width 8 height 8
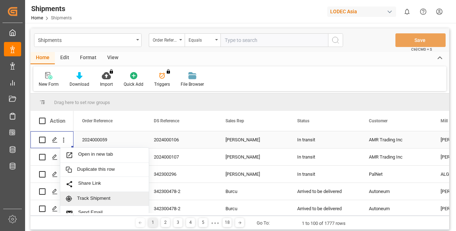
click at [99, 197] on span "Track Shipment" at bounding box center [110, 198] width 66 height 6
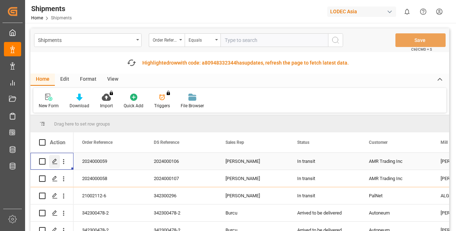
click at [57, 161] on icon "Press SPACE to select this row." at bounding box center [55, 161] width 6 height 6
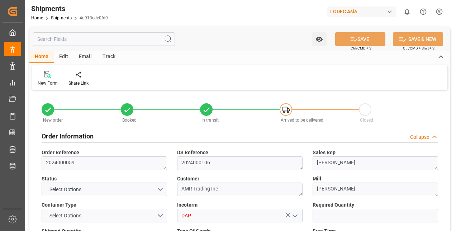
type input "2"
type input "9252577"
type input "CNQIN"
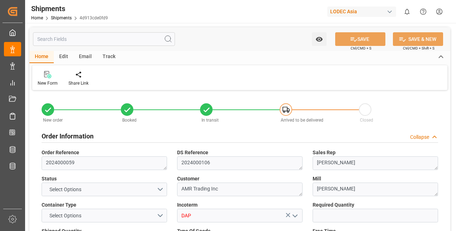
type input "USLGB"
type input "[DATE]"
type input "[DATE] 00:00"
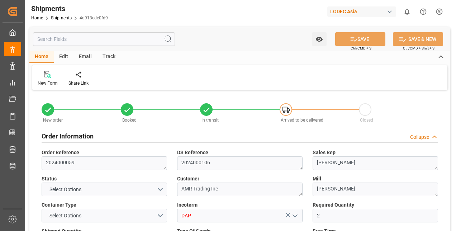
type input "[DATE] 00:00"
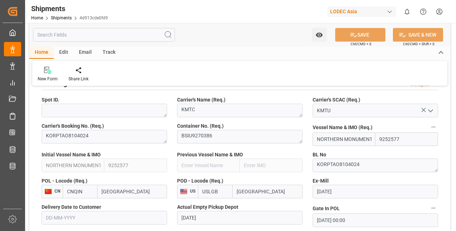
scroll to position [394, 0]
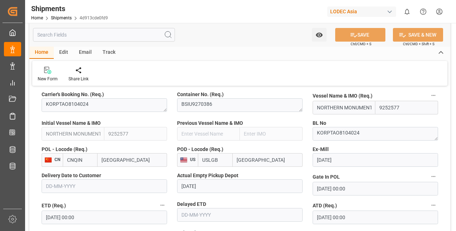
click at [111, 52] on div "Track" at bounding box center [109, 53] width 24 height 12
click at [43, 77] on div "Tracking" at bounding box center [46, 79] width 17 height 6
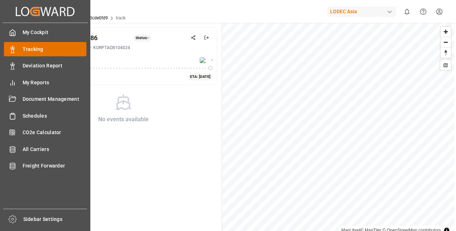
click at [33, 47] on span "Tracking" at bounding box center [55, 50] width 64 height 8
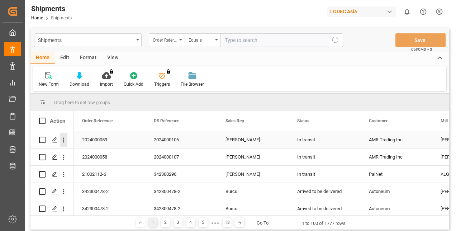
click at [62, 143] on icon "open menu" at bounding box center [64, 140] width 8 height 8
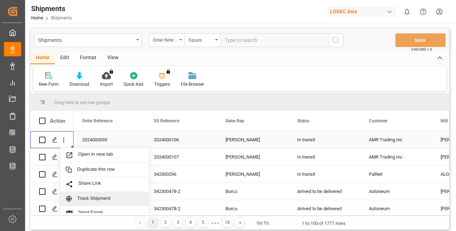
click at [93, 198] on span "Track Shipment" at bounding box center [110, 198] width 66 height 6
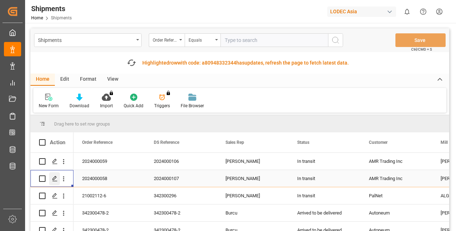
click at [56, 179] on icon "Press SPACE to select this row." at bounding box center [55, 179] width 6 height 6
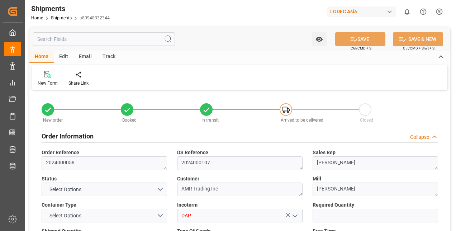
type input "5"
type input "9938341"
type input "CNQIN"
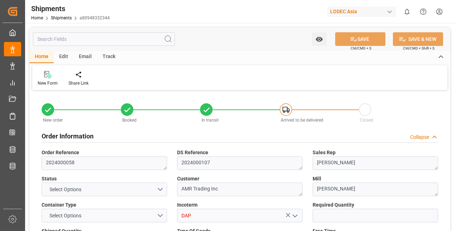
type input "USCHI"
type input "CNQDG"
type input "USLAX"
type input "[DATE]"
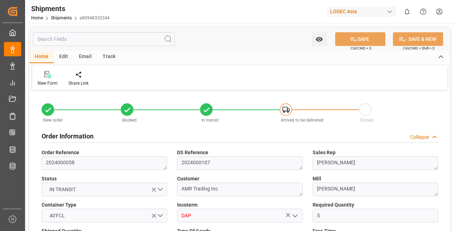
type input "[DATE] 20:51"
type input "[DATE] 00:00"
type input "[DATE] 11:14"
type input "[DATE] 08:00"
type input "[DATE] 20:45"
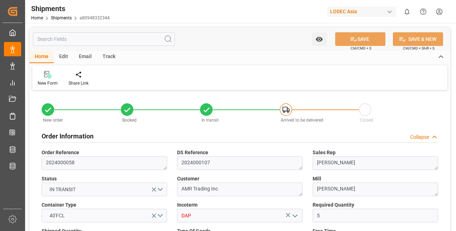
type input "[DATE] 15:42"
type input "[DATE] 03:47"
type input "[DATE] 08:00"
type input "[DATE] 16:07"
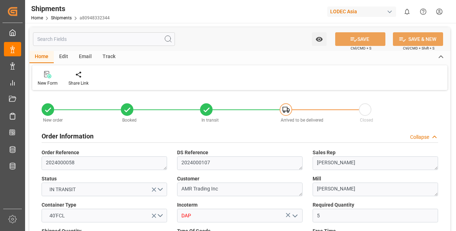
type input "[DATE] 03:00"
click at [108, 58] on div "Track" at bounding box center [109, 57] width 24 height 12
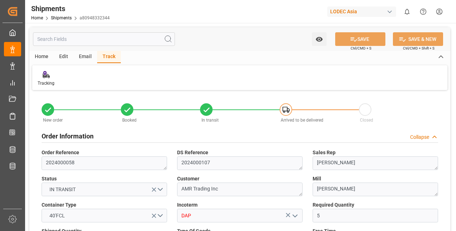
click at [110, 58] on div "Track" at bounding box center [109, 57] width 24 height 12
click at [50, 78] on div at bounding box center [46, 75] width 17 height 8
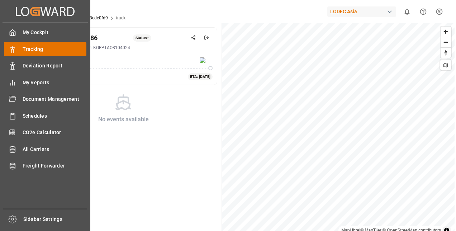
click at [20, 45] on div "Tracking Tracking" at bounding box center [45, 49] width 82 height 14
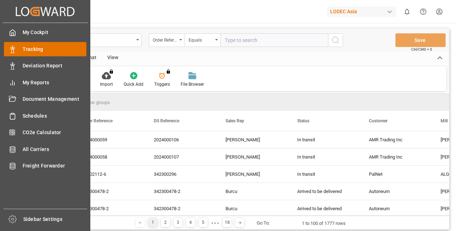
click at [29, 50] on span "Tracking" at bounding box center [55, 50] width 64 height 8
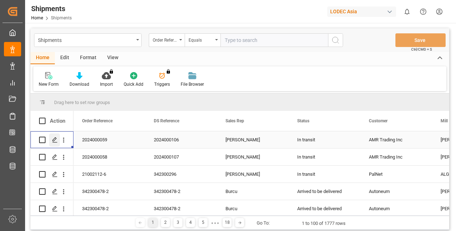
click at [52, 143] on div "Press SPACE to select this row." at bounding box center [54, 139] width 11 height 13
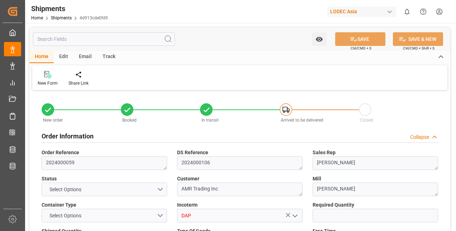
type input "2"
type input "9252577"
type input "CNQIN"
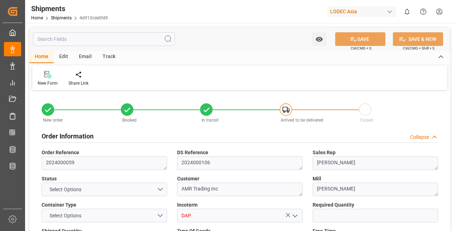
type input "USLGB"
type input "[DATE]"
type input "[DATE] 00:00"
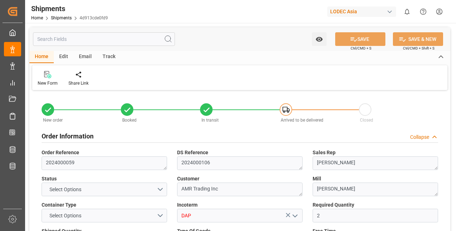
type input "[DATE] 00:00"
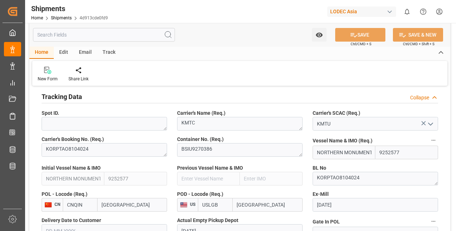
scroll to position [358, 0]
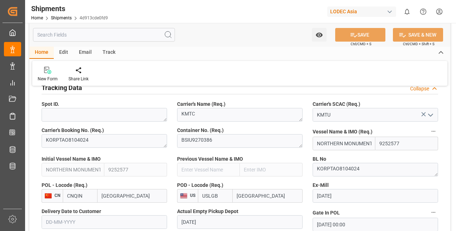
click at [423, 111] on icon at bounding box center [424, 114] width 8 height 8
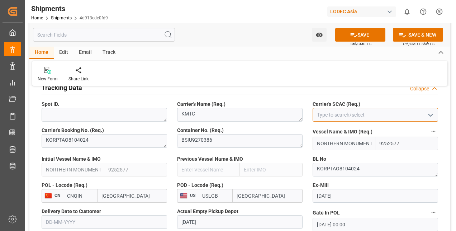
click at [420, 116] on input at bounding box center [374, 115] width 125 height 14
drag, startPoint x: 419, startPoint y: 116, endPoint x: 325, endPoint y: 113, distance: 93.9
click at [325, 113] on input "[PERSON_NAME]" at bounding box center [374, 115] width 125 height 14
type input "K"
type input "M"
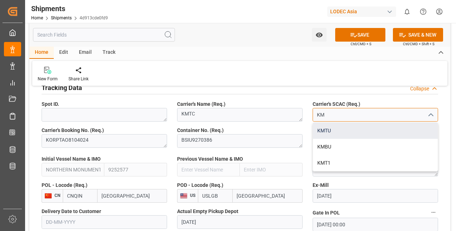
click at [325, 131] on div "KMTU" at bounding box center [375, 131] width 125 height 16
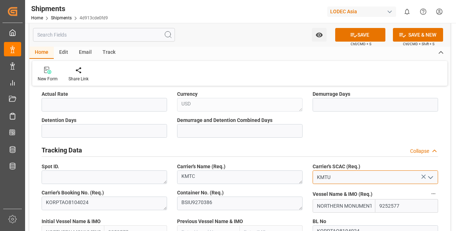
scroll to position [287, 0]
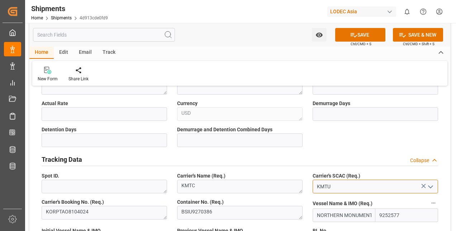
type input "KMTU"
click at [83, 79] on div "Share Link" at bounding box center [78, 79] width 20 height 6
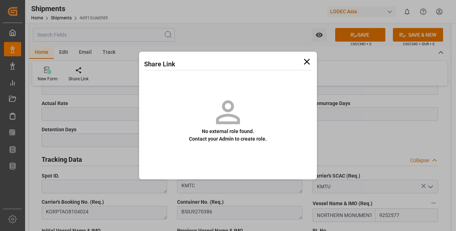
click at [307, 61] on icon at bounding box center [307, 62] width 6 height 6
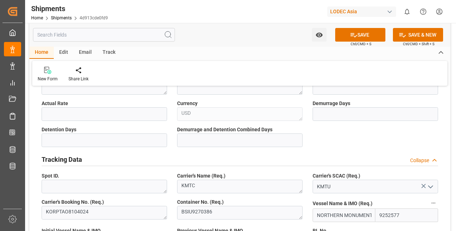
click at [110, 49] on div "Track" at bounding box center [109, 53] width 24 height 12
click at [53, 82] on div "Tracking" at bounding box center [46, 79] width 17 height 6
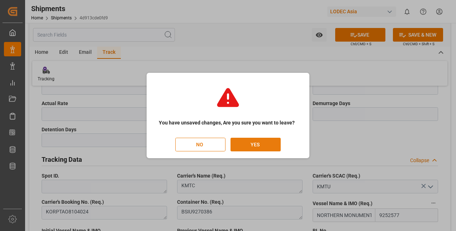
click at [257, 146] on button "YES" at bounding box center [255, 145] width 50 height 14
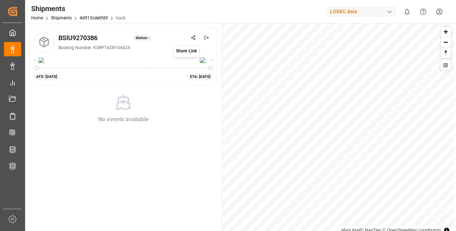
click at [191, 38] on icon at bounding box center [193, 37] width 5 height 5
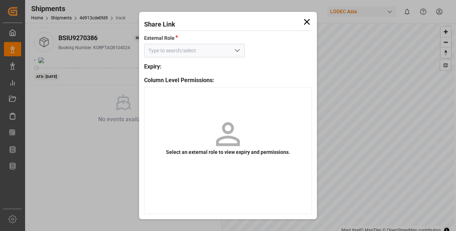
click at [239, 52] on icon "open menu" at bounding box center [237, 50] width 9 height 9
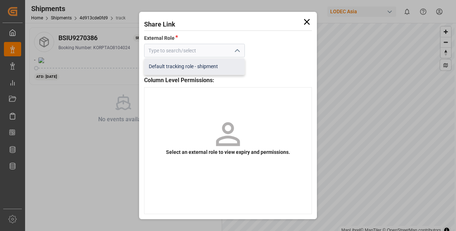
click at [189, 69] on div "Default tracking role - shipment" at bounding box center [194, 66] width 100 height 16
type input "Default tracking role - shipment"
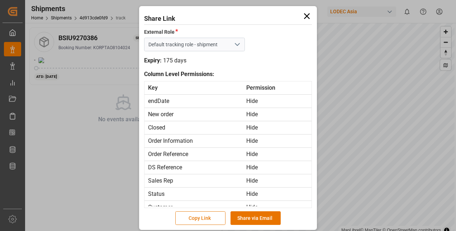
click at [200, 221] on button "Copy Link" at bounding box center [200, 218] width 50 height 14
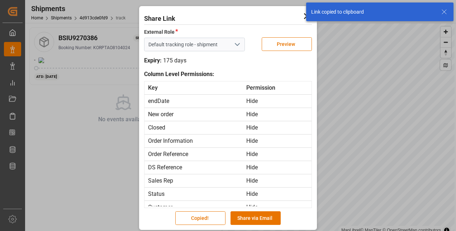
click at [304, 16] on div "Link copied to clipboard" at bounding box center [379, 12] width 152 height 24
click at [444, 9] on icon at bounding box center [444, 12] width 9 height 9
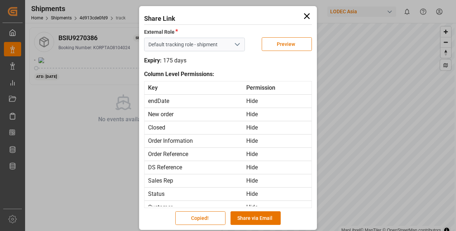
click at [306, 16] on icon at bounding box center [307, 16] width 6 height 6
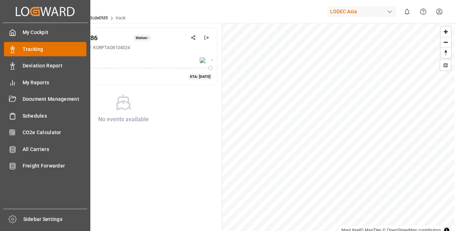
click at [17, 52] on div "Tracking Tracking" at bounding box center [45, 49] width 82 height 14
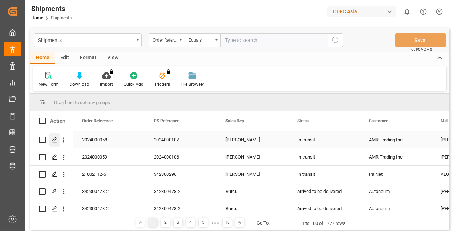
click at [55, 142] on icon "Press SPACE to select this row." at bounding box center [55, 140] width 6 height 6
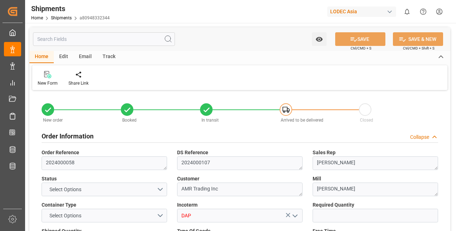
type input "5"
type input "9938341"
type input "CNQIN"
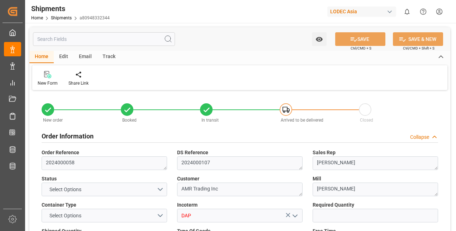
type input "USCHI"
type input "CNQDG"
type input "USLAX"
type input "[DATE]"
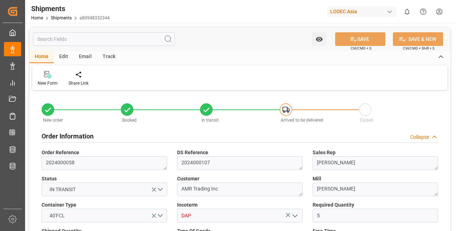
type input "[DATE] 20:51"
type input "[DATE] 00:00"
type input "[DATE] 11:14"
type input "[DATE] 08:00"
type input "[DATE] 20:45"
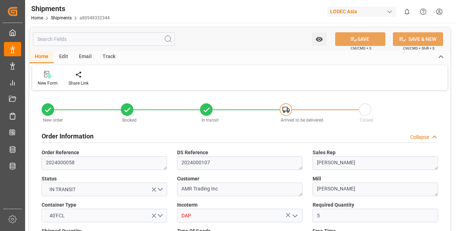
type input "[DATE] 15:42"
type input "[DATE] 03:47"
type input "[DATE] 08:00"
type input "[DATE] 16:07"
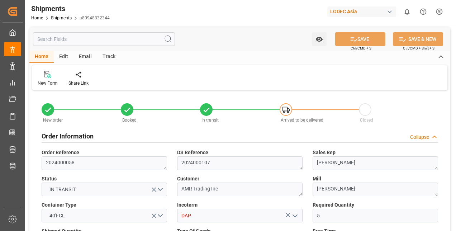
type input "[DATE] 03:00"
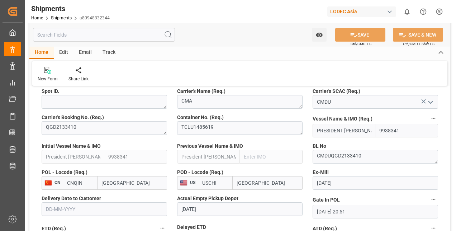
scroll to position [358, 0]
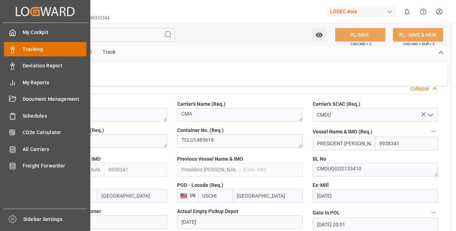
click at [16, 51] on div "Tracking Tracking" at bounding box center [45, 49] width 82 height 14
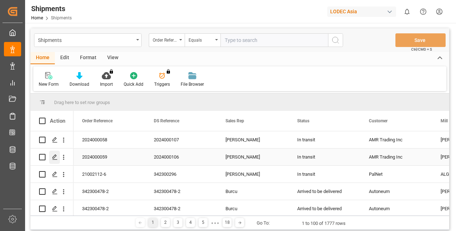
click at [56, 157] on polygon "Press SPACE to select this row." at bounding box center [55, 157] width 4 height 4
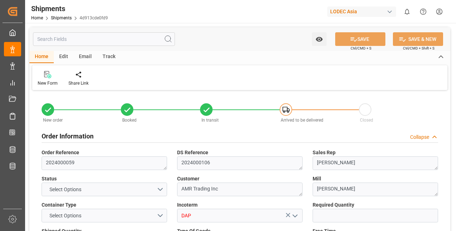
type textarea "2024000059"
type textarea "2024000106"
type textarea "[PERSON_NAME]"
type textarea "AMR Trading Inc"
type textarea "[PERSON_NAME]"
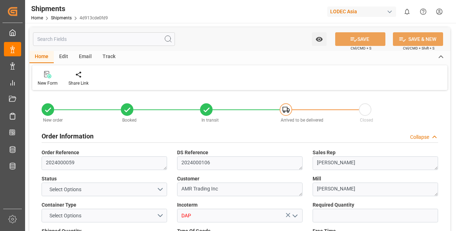
type input "DAP"
type textarea "Plates"
type textarea "USD"
type textarea "KMTC"
type input "KMTU"
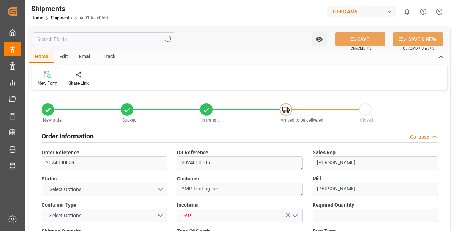
type textarea "KORPTAO8104024"
type textarea "BSIU9270386"
type input "NORTHERN MONUMENT"
type textarea "KORPTAO8104024"
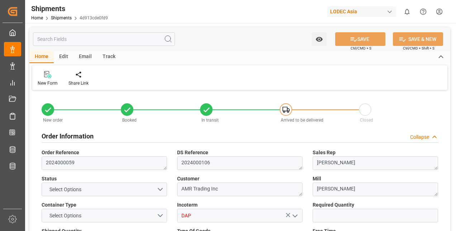
type input "[GEOGRAPHIC_DATA]"
type textarea "4d913cde0fd9"
type textarea "1"
type textarea "[DATE] 00:00:00"
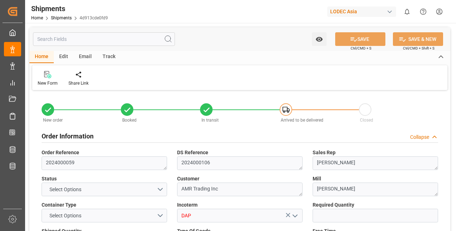
type input "2"
type input "9252577"
type input "CNQIN"
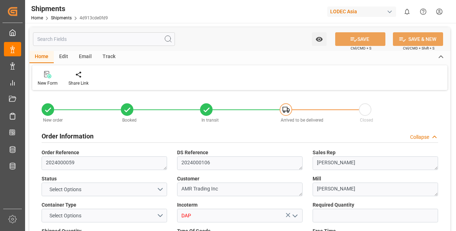
type input "USLGB"
type input "[DATE]"
type input "[DATE] 00:00"
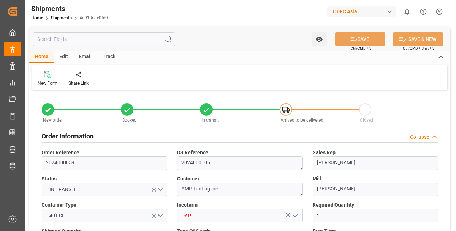
type input "[DATE] 00:00"
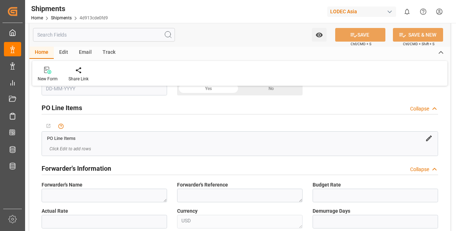
scroll to position [322, 0]
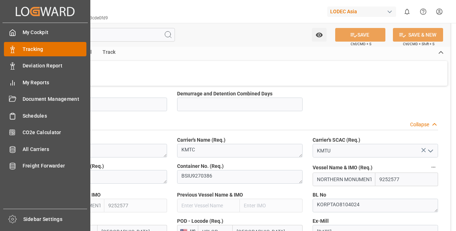
click at [41, 50] on span "Tracking" at bounding box center [55, 50] width 64 height 8
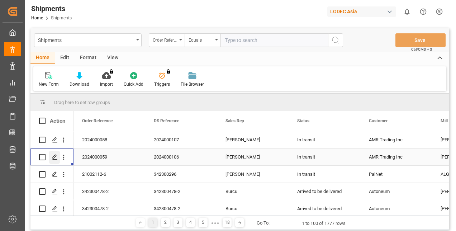
click at [53, 157] on icon "Press SPACE to select this row." at bounding box center [55, 157] width 6 height 6
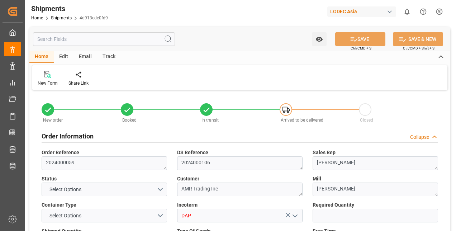
type input "2"
type input "9252577"
type input "CNQIN"
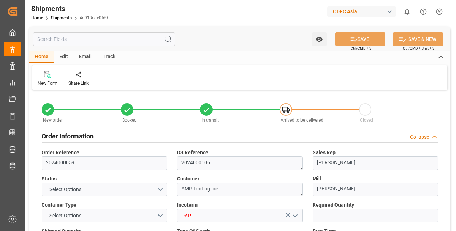
type input "USLGB"
type input "[DATE]"
type input "[DATE] 00:00"
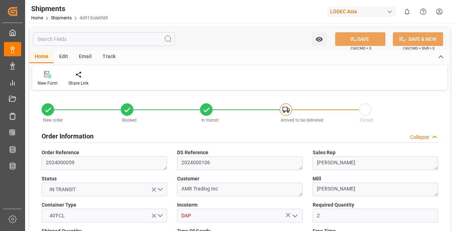
type input "[DATE] 00:00"
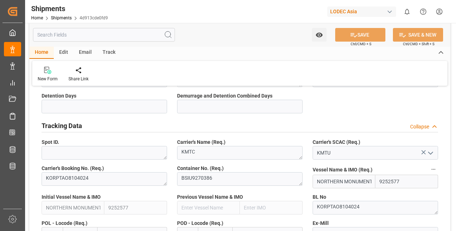
scroll to position [358, 0]
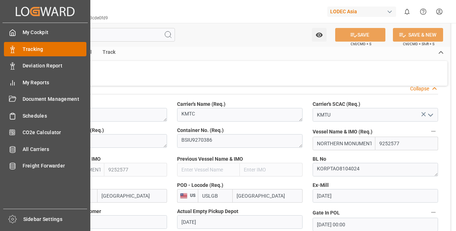
click at [15, 51] on icon at bounding box center [12, 49] width 7 height 7
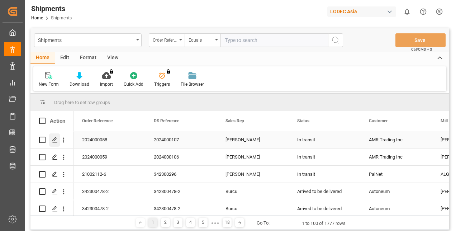
click at [56, 140] on icon "Press SPACE to select this row." at bounding box center [55, 140] width 6 height 6
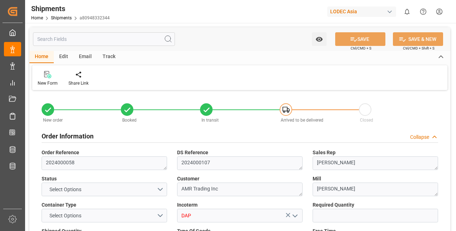
type input "5"
type input "9938341"
type input "CNQIN"
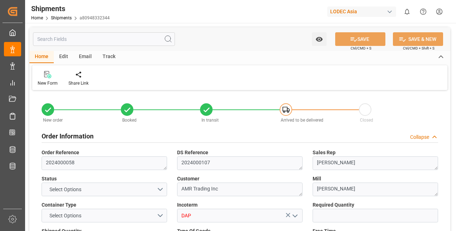
type input "USCHI"
type input "CNQDG"
type input "USLAX"
type input "09-08-2025"
type input "29-08-2025"
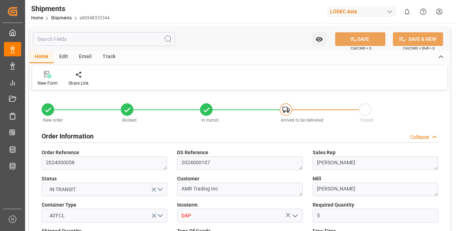
type input "01-09-2025 20:51"
type input "04-09-2025 00:00"
type input "04-09-2025 11:14"
type input "25-09-2025 08:00"
type input "01-09-2025 20:45"
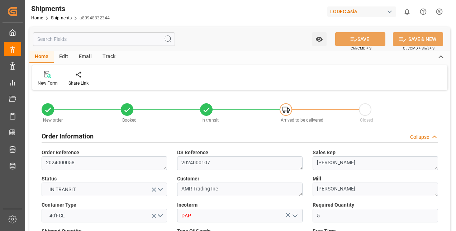
type input "03-09-2025 15:42"
type input "04-09-2025 03:47"
type input "25-09-2025 08:00"
type input "26-09-2025 16:07"
type input "30-09-2025 16:07"
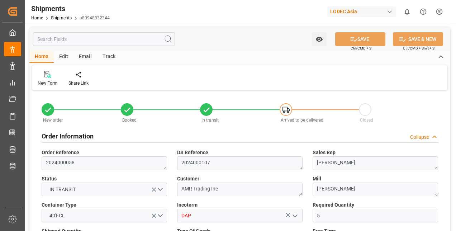
type input "03-10-2025 03:00"
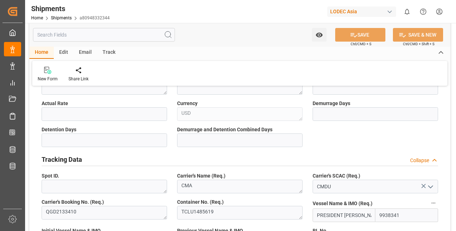
scroll to position [322, 0]
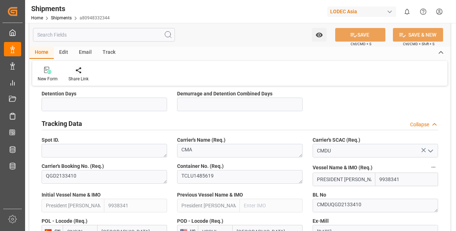
click at [80, 75] on div "Share Link" at bounding box center [78, 74] width 31 height 16
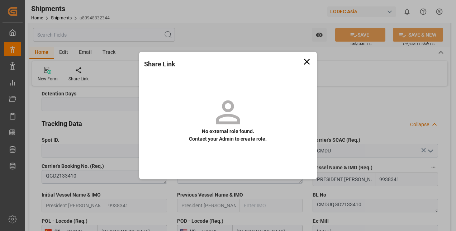
click at [305, 61] on icon at bounding box center [307, 62] width 10 height 10
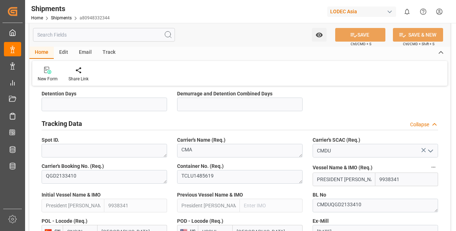
click at [106, 52] on div "Track" at bounding box center [109, 53] width 24 height 12
click at [49, 79] on div "Tracking" at bounding box center [46, 79] width 17 height 6
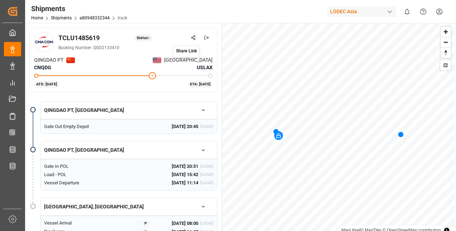
click at [195, 37] on icon at bounding box center [193, 37] width 5 height 5
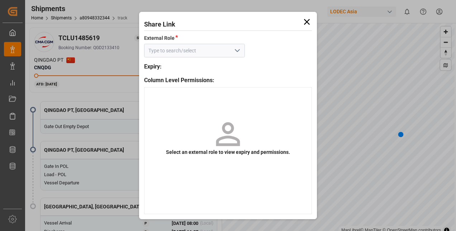
click at [237, 52] on polyline "open menu" at bounding box center [237, 50] width 4 height 2
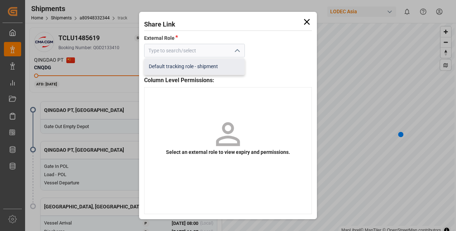
click at [193, 67] on div "Default tracking role - shipment" at bounding box center [194, 66] width 100 height 16
type input "Default tracking role - shipment"
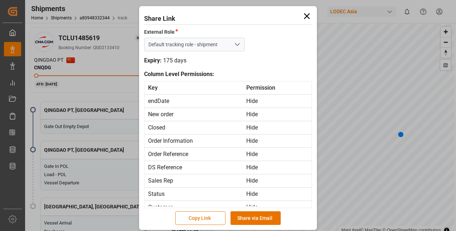
click at [202, 215] on button "Copy Link" at bounding box center [200, 218] width 50 height 14
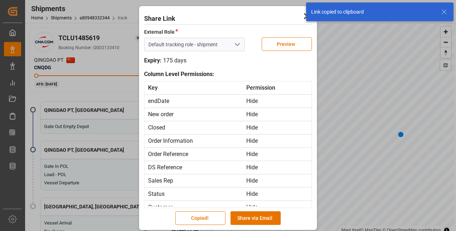
click at [304, 18] on icon at bounding box center [307, 16] width 6 height 6
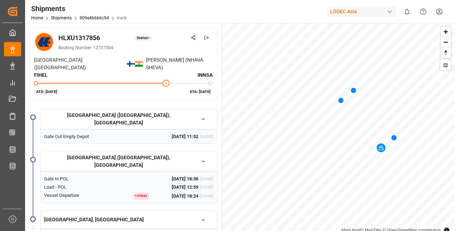
click at [193, 37] on icon at bounding box center [193, 37] width 5 height 5
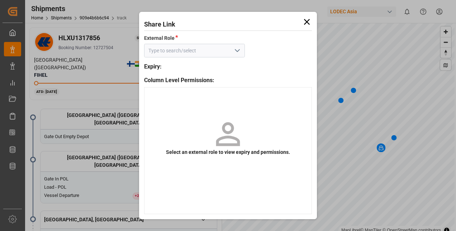
click at [187, 51] on input at bounding box center [194, 51] width 100 height 14
click at [236, 50] on icon "open menu" at bounding box center [237, 50] width 9 height 9
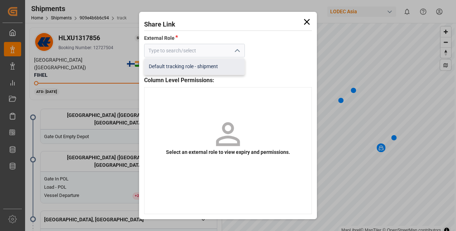
click at [198, 63] on div "Default tracking role - shipment" at bounding box center [194, 66] width 100 height 16
type input "Default tracking role - shipment"
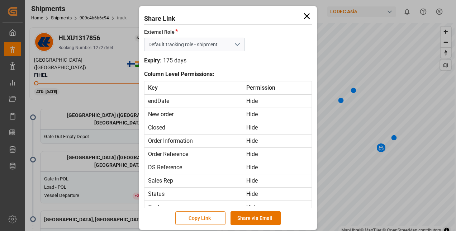
click at [209, 217] on button "Copy Link" at bounding box center [200, 218] width 50 height 14
click at [308, 15] on icon at bounding box center [307, 16] width 10 height 10
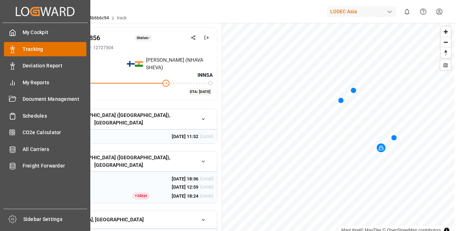
click at [14, 47] on icon at bounding box center [12, 49] width 7 height 7
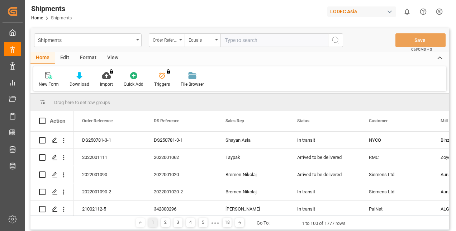
scroll to position [645, 0]
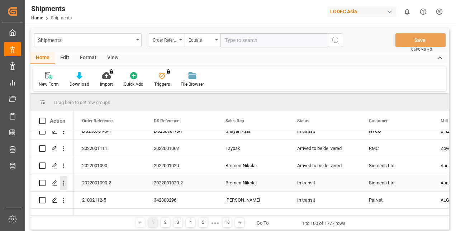
click at [65, 185] on icon "open menu" at bounding box center [64, 183] width 8 height 8
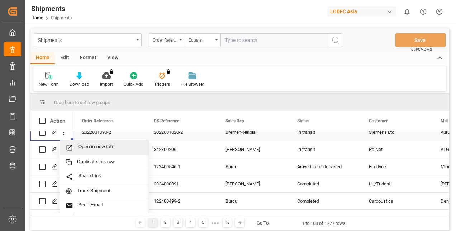
scroll to position [717, 0]
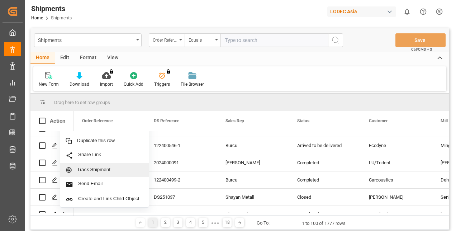
click at [100, 173] on span "Track Shipment" at bounding box center [110, 170] width 66 height 6
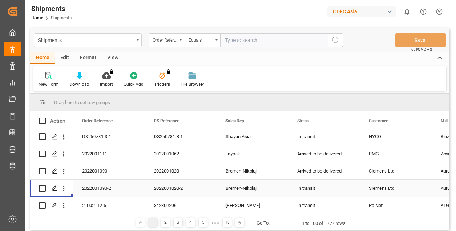
scroll to position [573, 0]
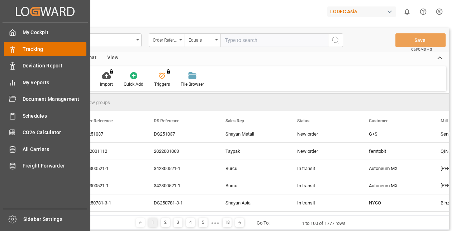
click at [20, 51] on div "Tracking Tracking" at bounding box center [45, 49] width 82 height 14
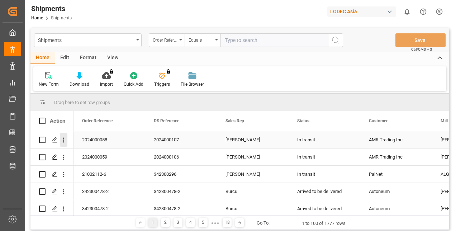
click at [65, 142] on icon "open menu" at bounding box center [64, 140] width 8 height 8
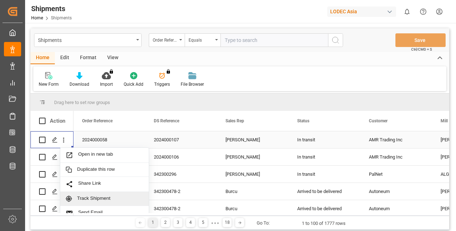
click at [91, 198] on span "Track Shipment" at bounding box center [110, 198] width 66 height 6
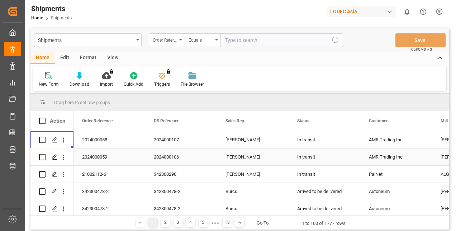
click at [69, 155] on div "Press SPACE to select this row." at bounding box center [63, 157] width 18 height 14
click at [63, 157] on icon "open menu" at bounding box center [63, 157] width 1 height 5
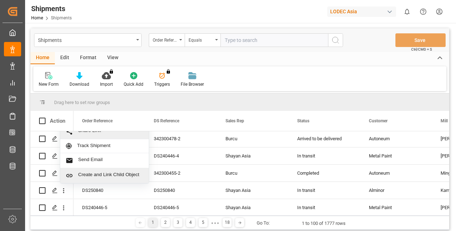
scroll to position [72, 0]
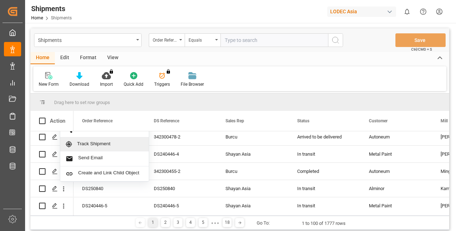
click at [97, 146] on span "Track Shipment" at bounding box center [110, 144] width 66 height 6
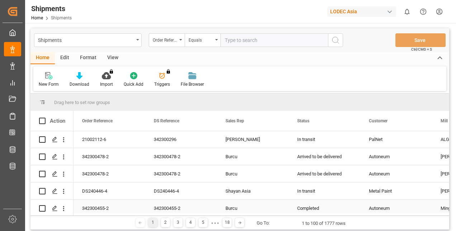
scroll to position [0, 0]
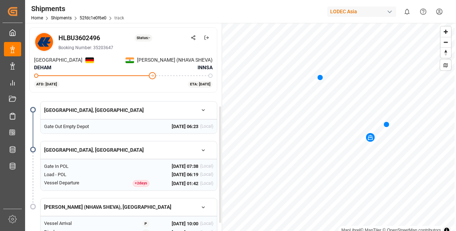
scroll to position [24, 0]
